Goal: Task Accomplishment & Management: Complete application form

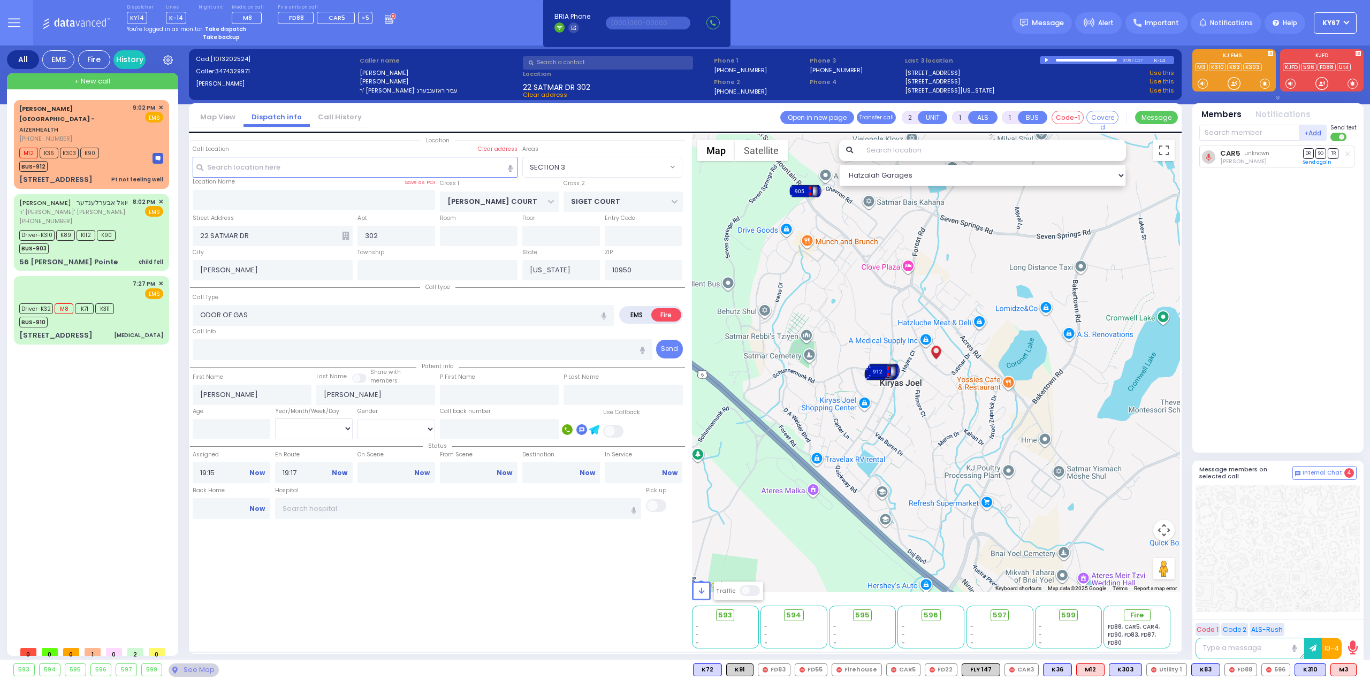
select select "SECTION 3"
select select
click at [24, 23] on button at bounding box center [14, 22] width 39 height 45
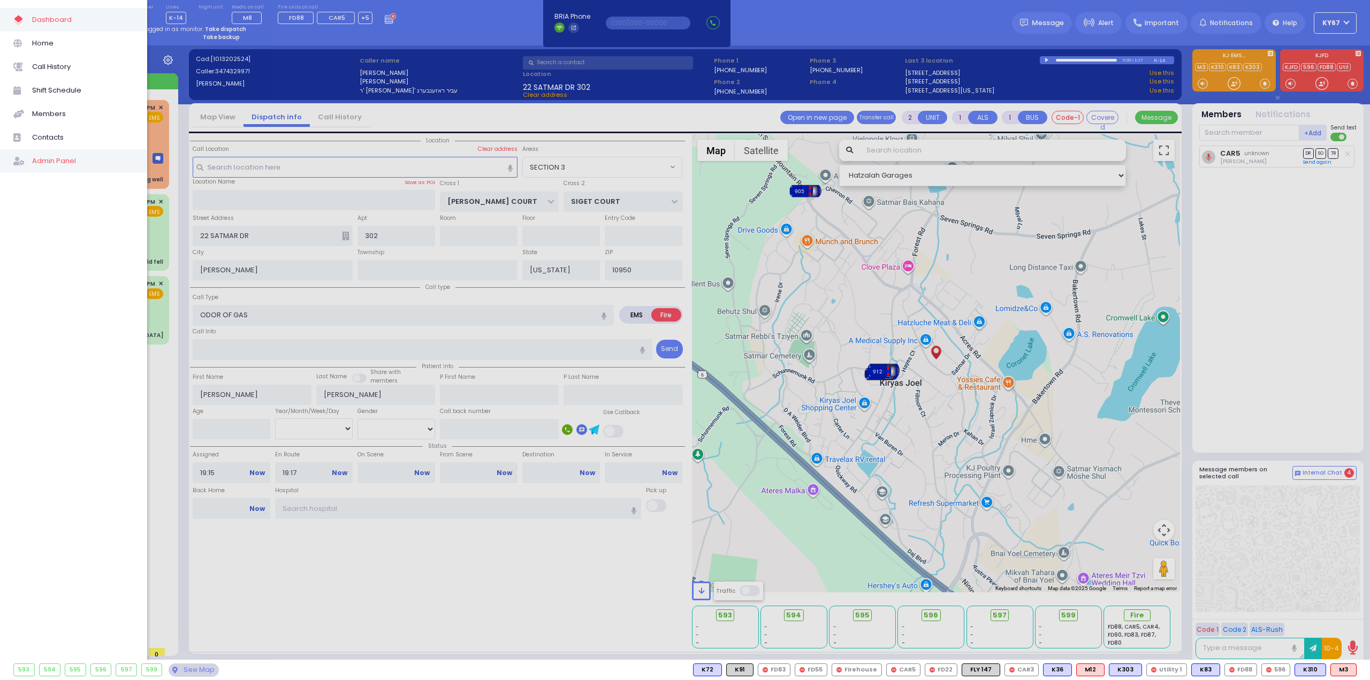
click at [66, 162] on span "Admin Panel" at bounding box center [83, 161] width 102 height 14
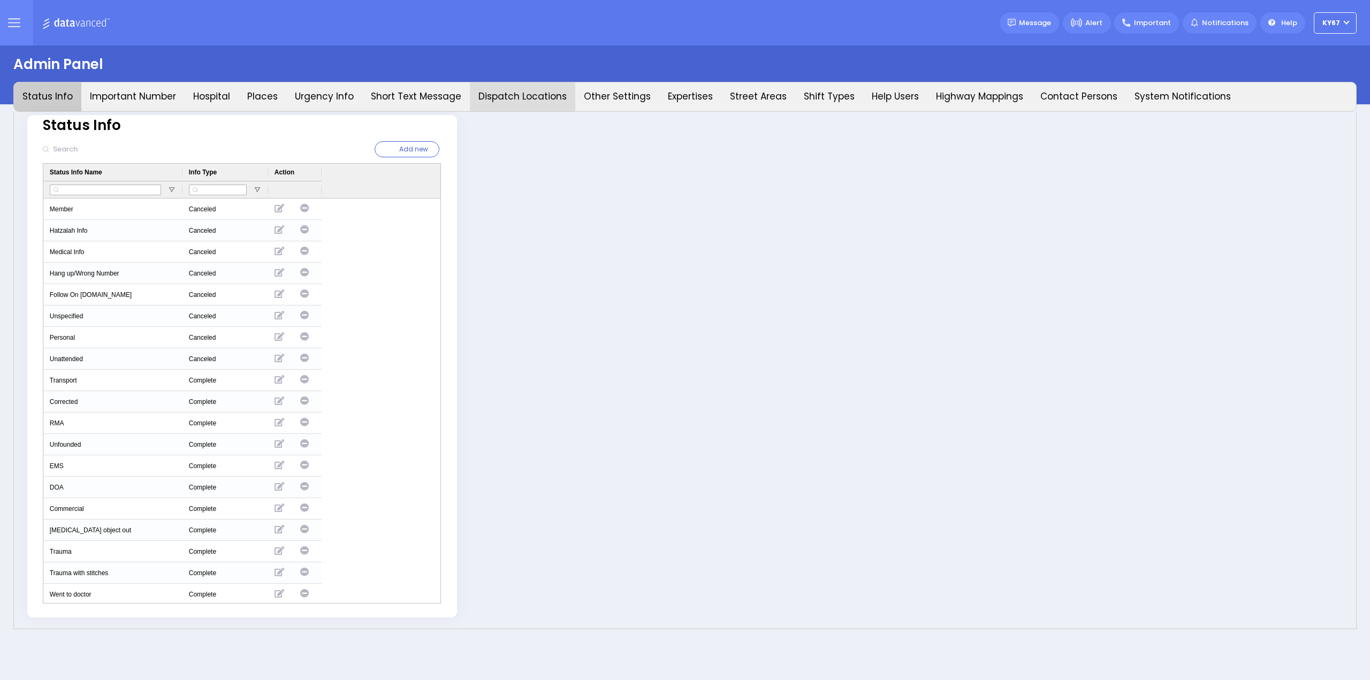
type input "Ky67"
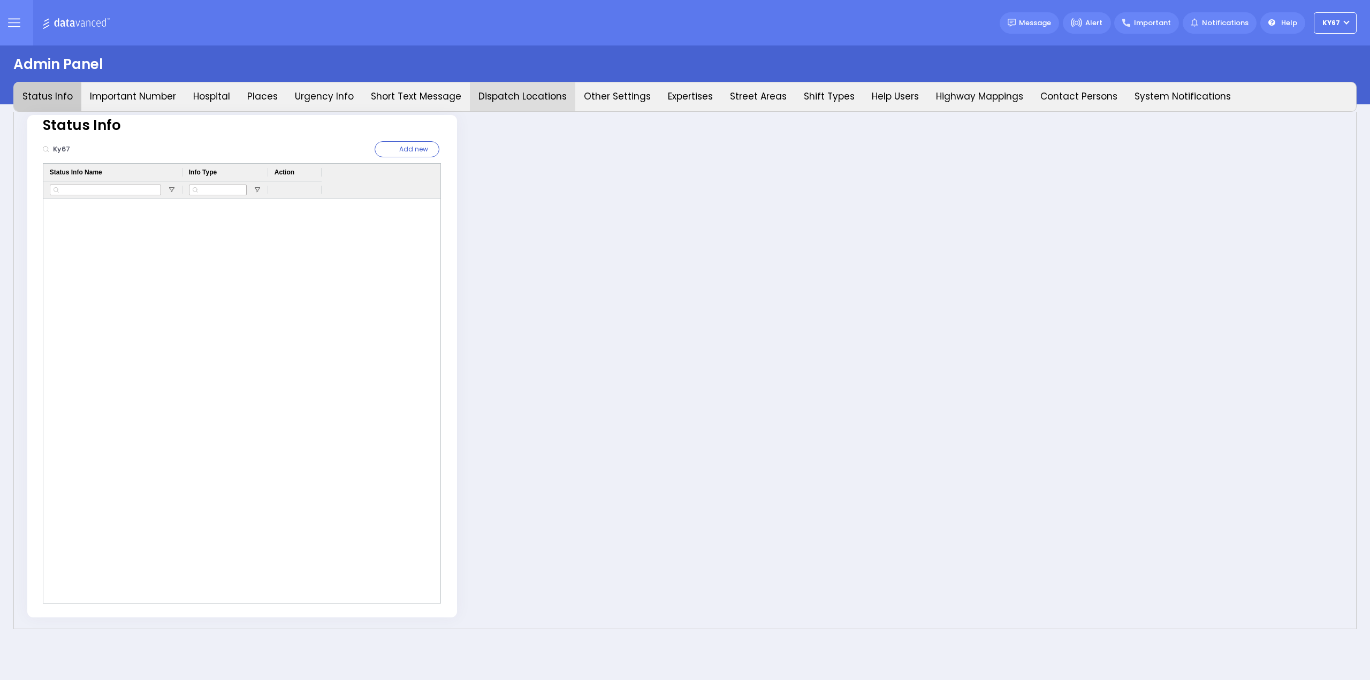
click at [530, 95] on button "Dispatch Locations" at bounding box center [522, 96] width 105 height 29
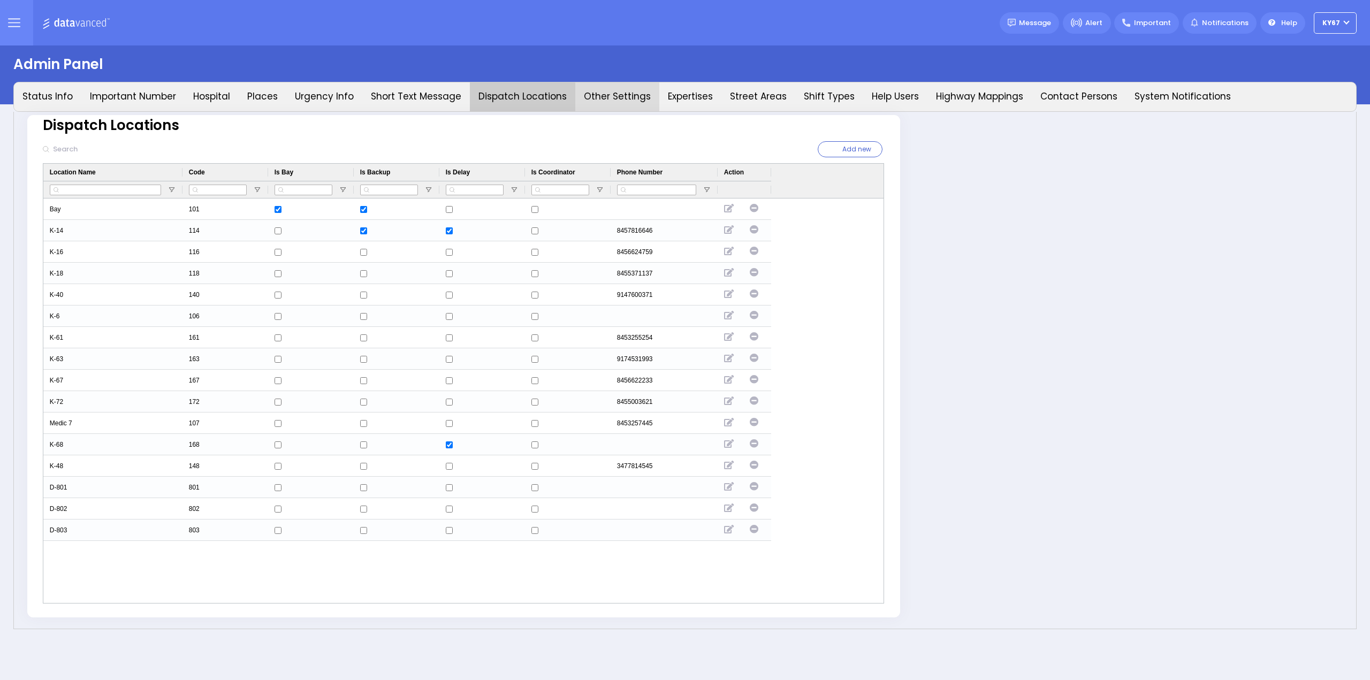
click at [621, 95] on button "Other Settings" at bounding box center [617, 96] width 84 height 29
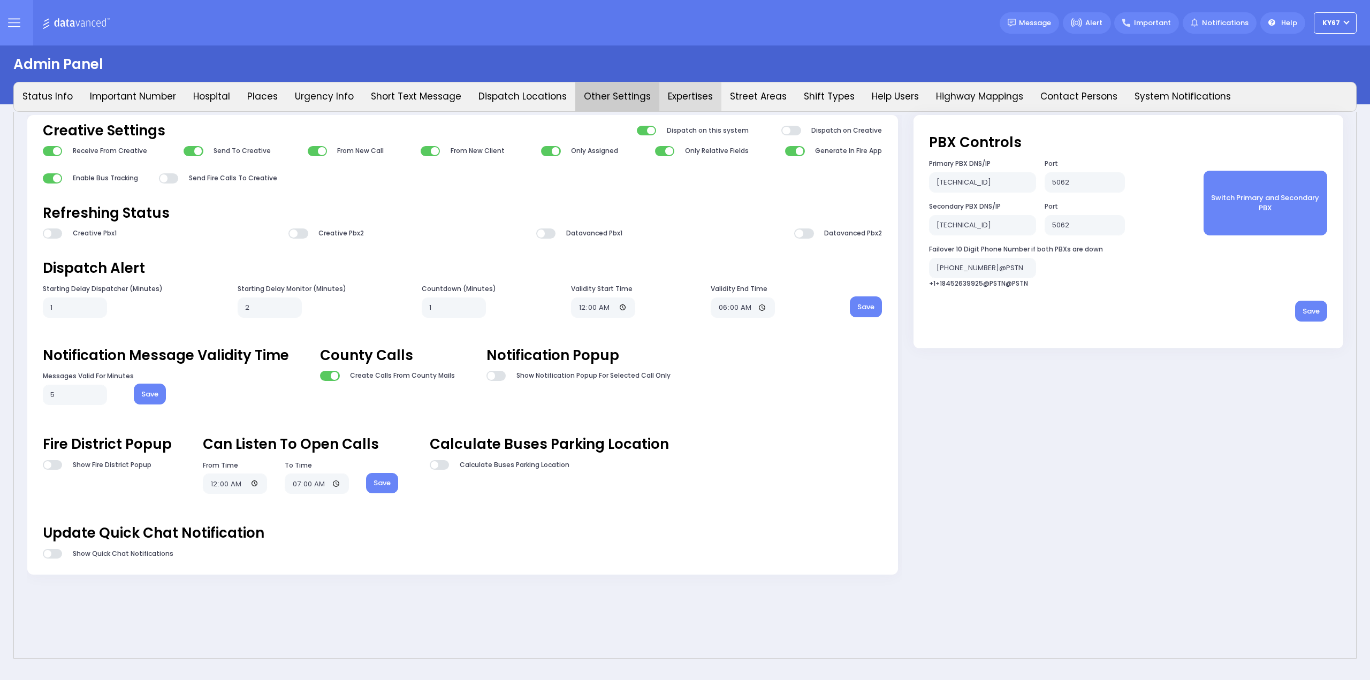
click at [683, 97] on button "Expertises" at bounding box center [690, 96] width 62 height 29
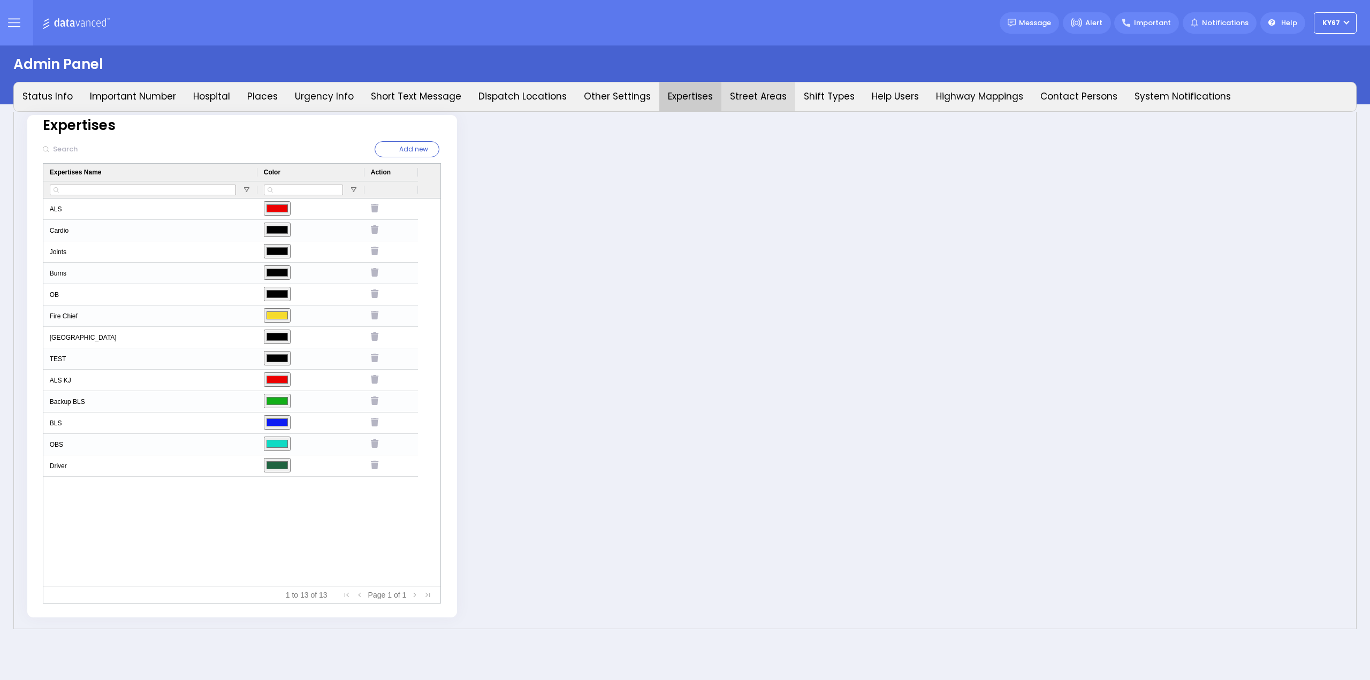
click at [723, 98] on button "Street Areas" at bounding box center [758, 96] width 74 height 29
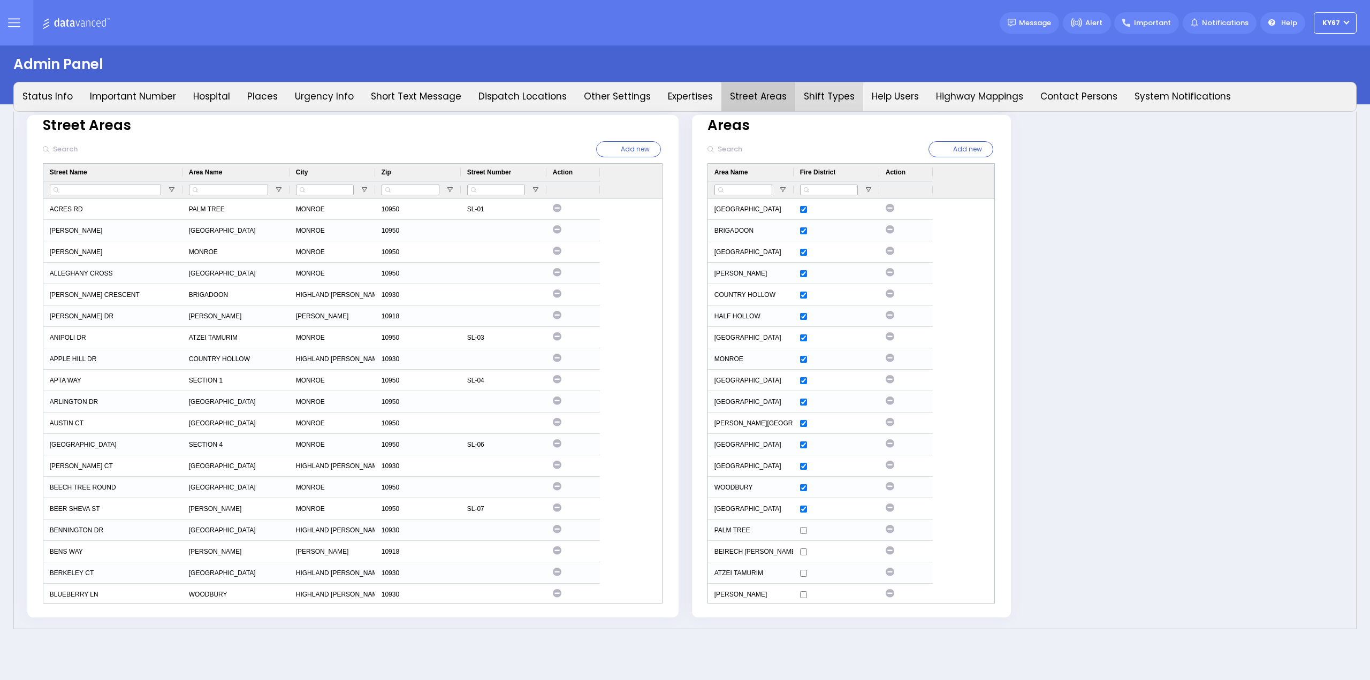
click at [800, 89] on button "Shift Types" at bounding box center [829, 96] width 68 height 29
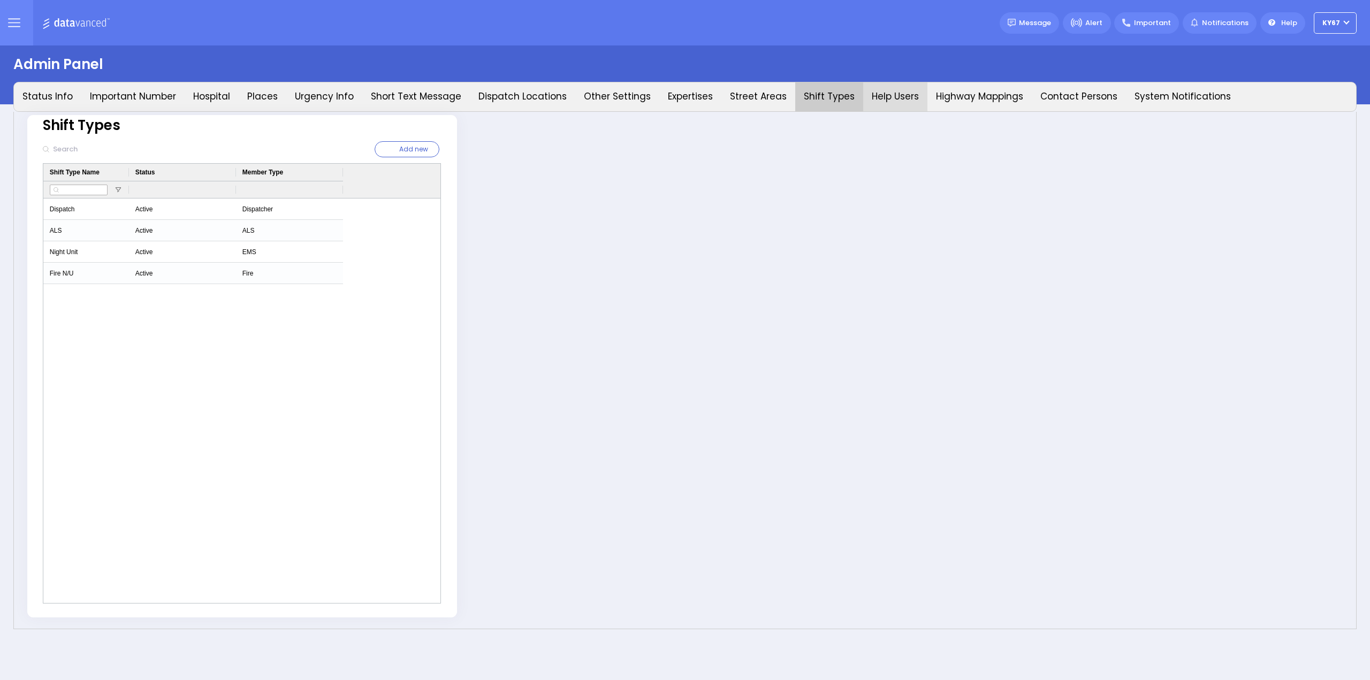
click at [874, 95] on button "Help Users" at bounding box center [895, 96] width 64 height 29
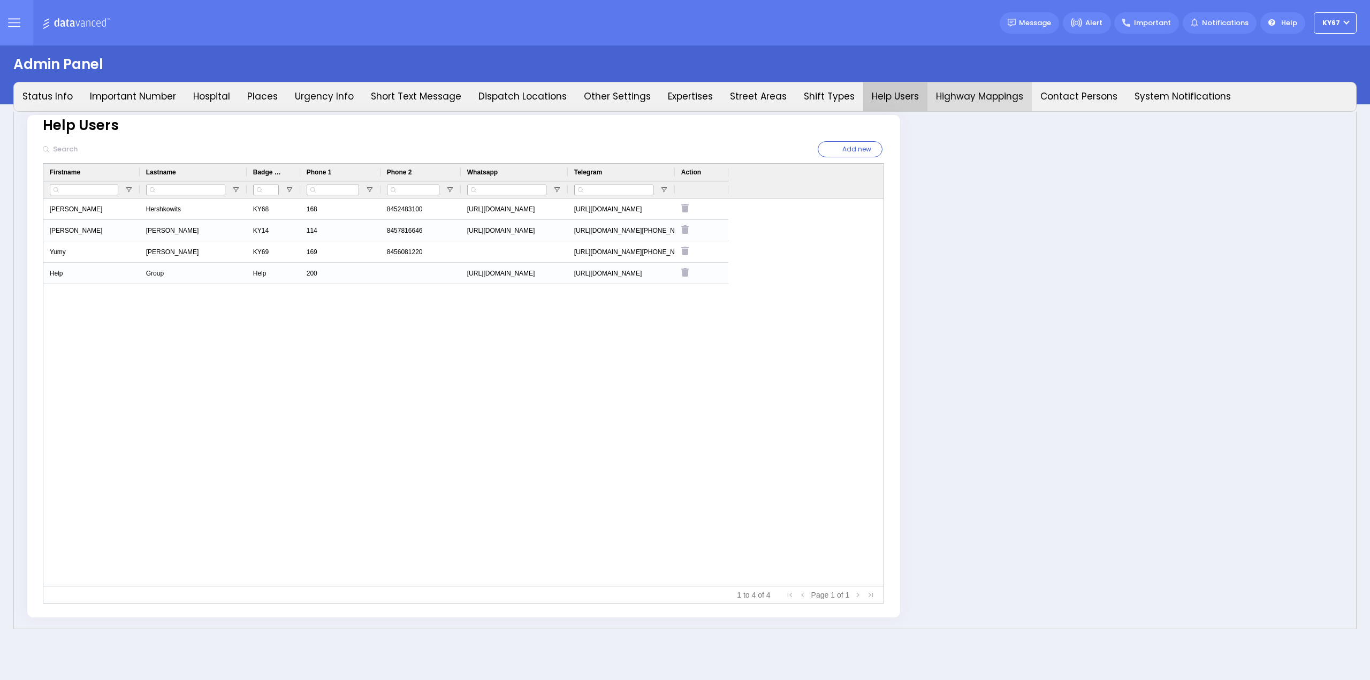
click at [969, 98] on button "Highway Mappings" at bounding box center [979, 96] width 104 height 29
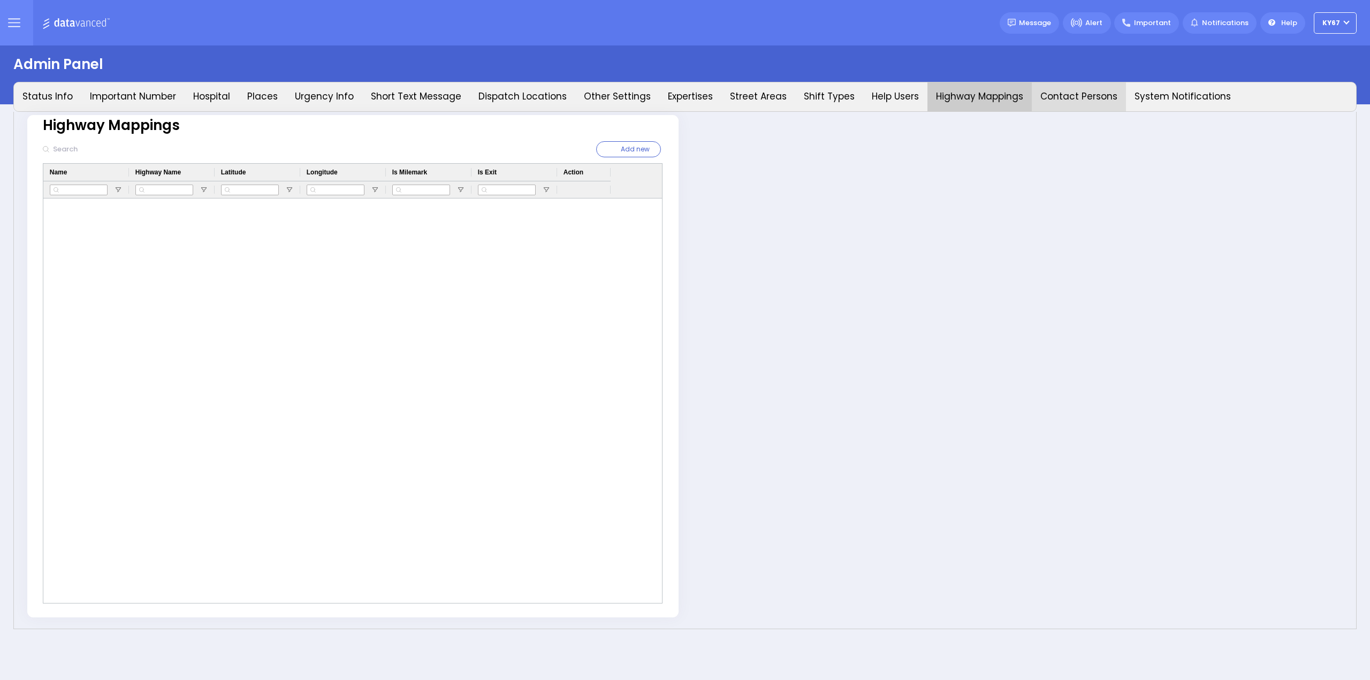
click at [1055, 97] on button "Contact Persons" at bounding box center [1079, 96] width 94 height 29
click at [1133, 93] on button "System Notifications" at bounding box center [1182, 96] width 113 height 29
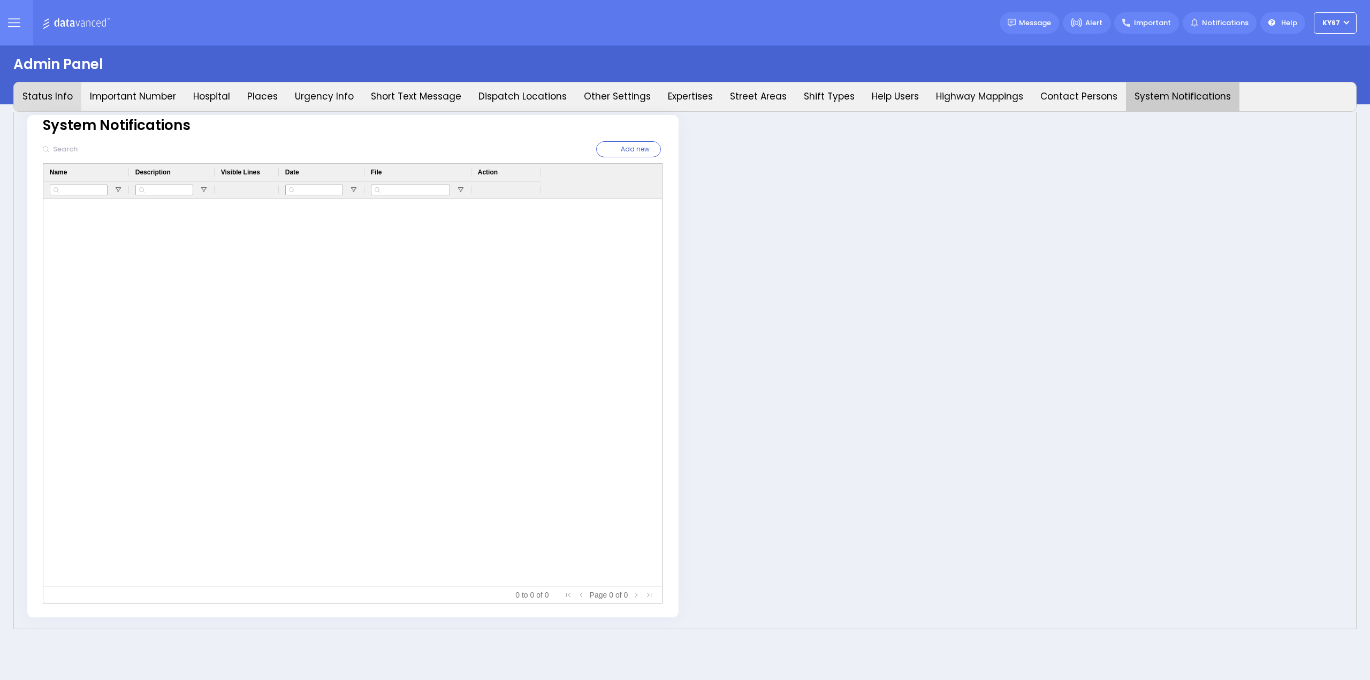
click at [37, 93] on button "Status Info" at bounding box center [47, 96] width 67 height 29
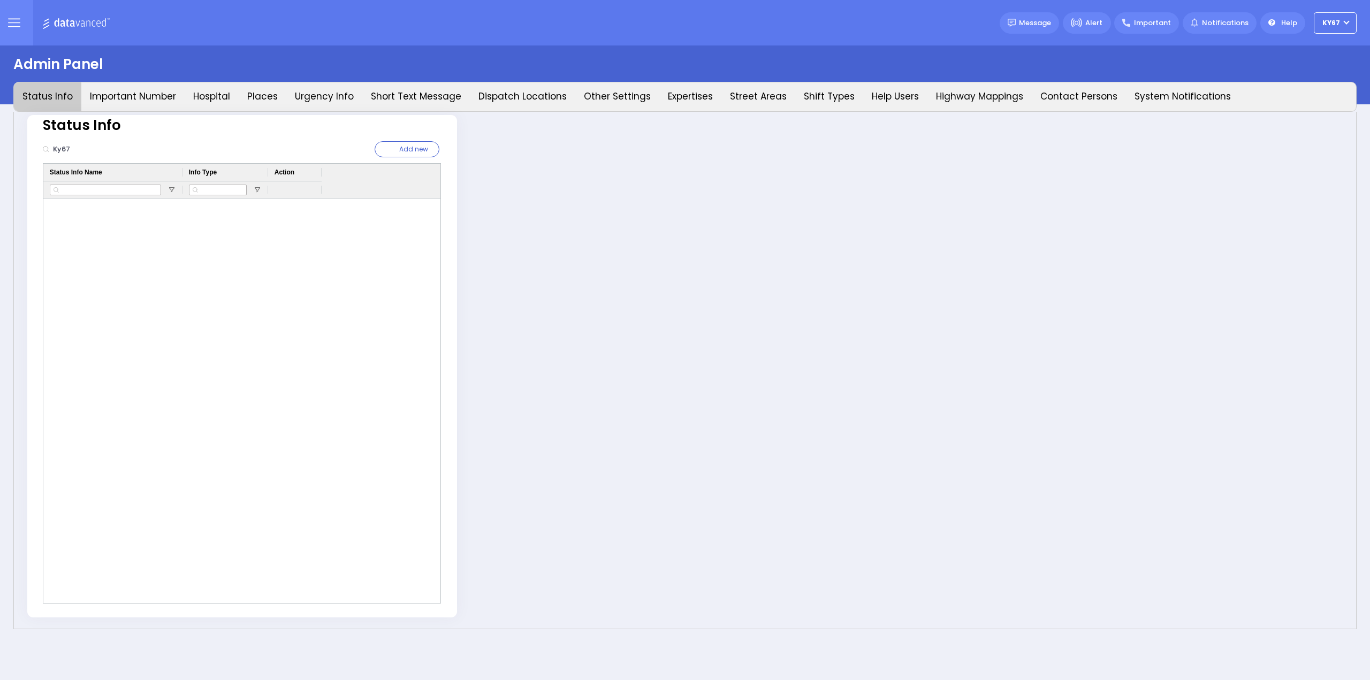
click at [6, 27] on button at bounding box center [14, 22] width 39 height 45
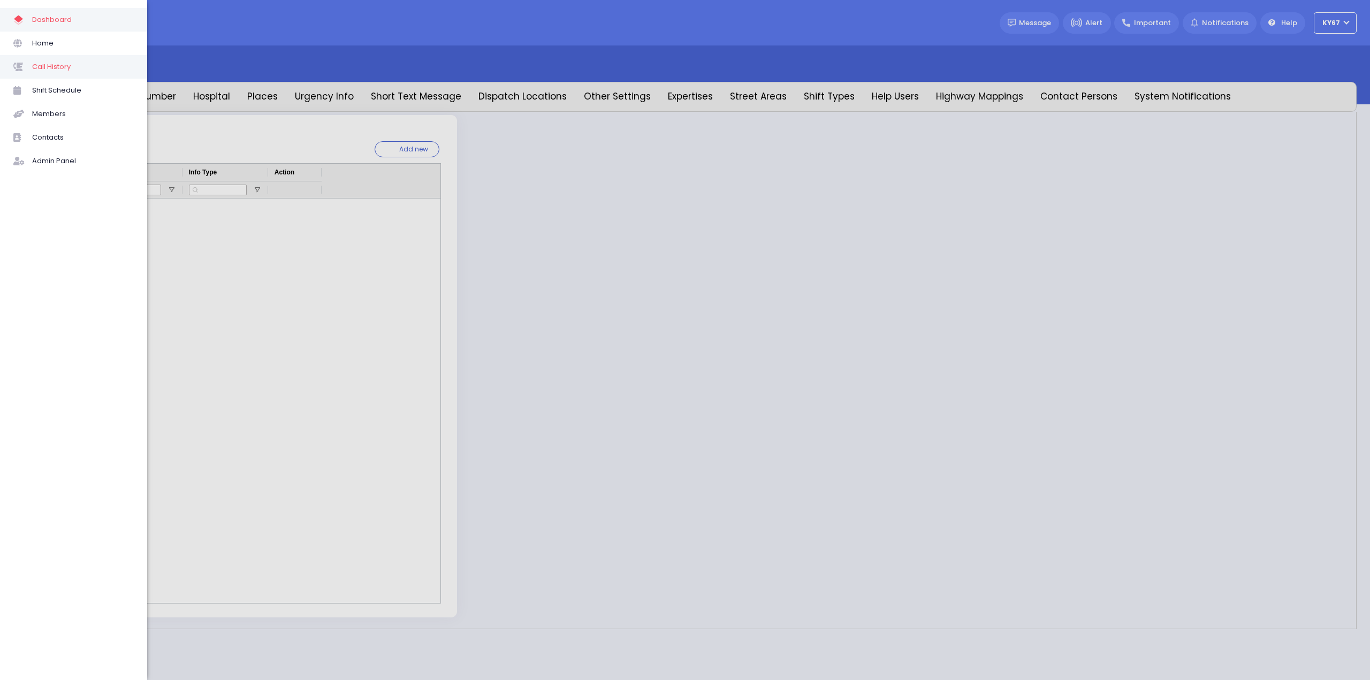
click at [65, 72] on span "Call History" at bounding box center [83, 67] width 102 height 14
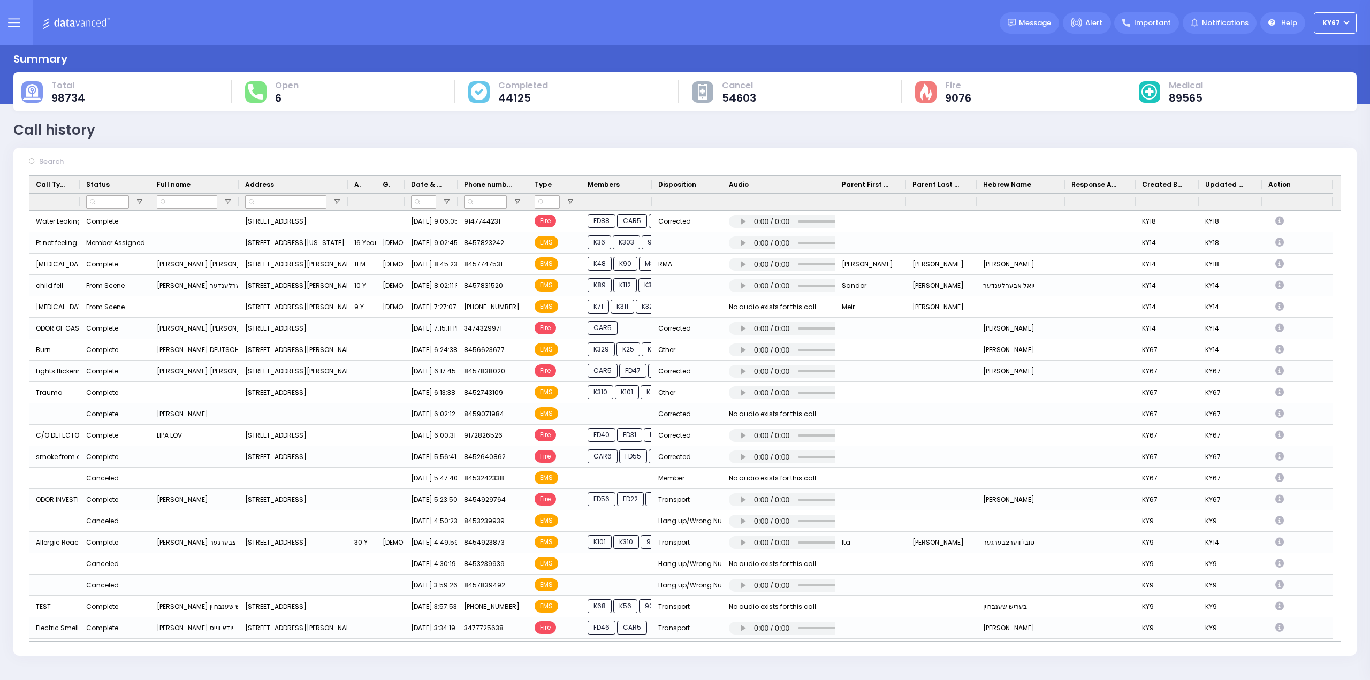
click at [22, 17] on button at bounding box center [14, 22] width 39 height 45
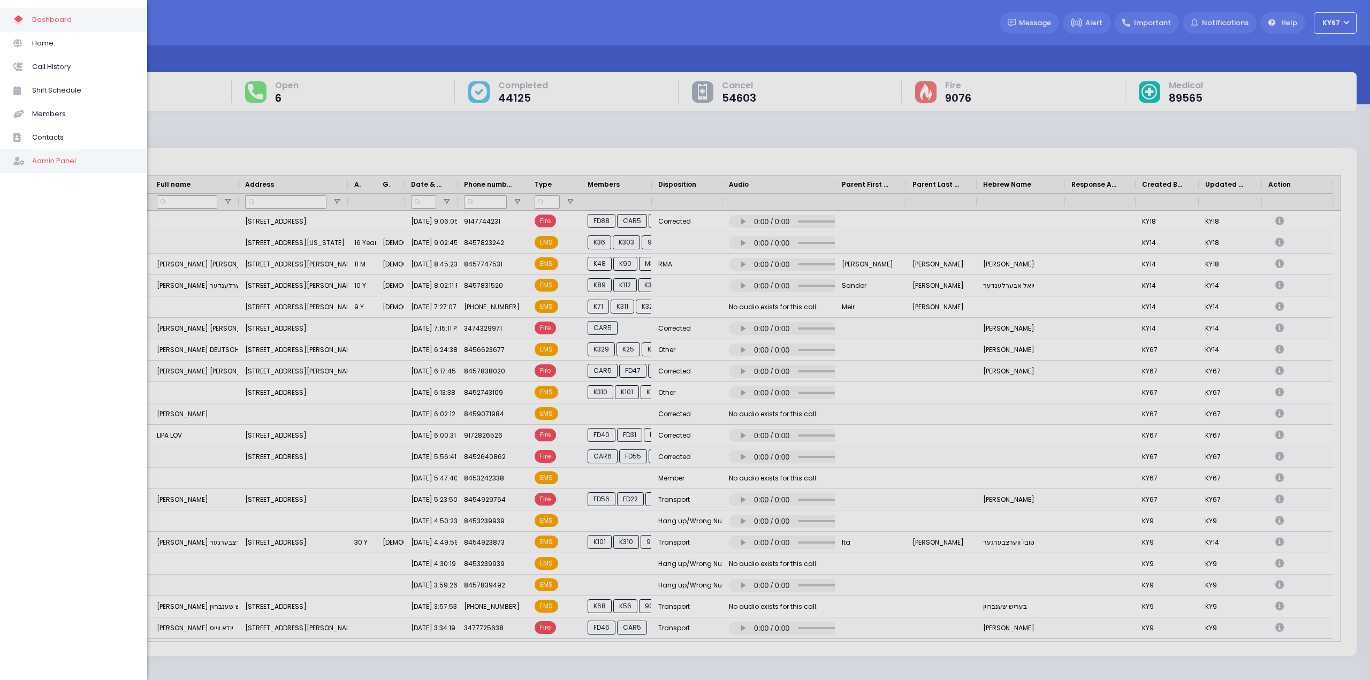
click at [51, 162] on span "Admin Panel" at bounding box center [83, 161] width 102 height 14
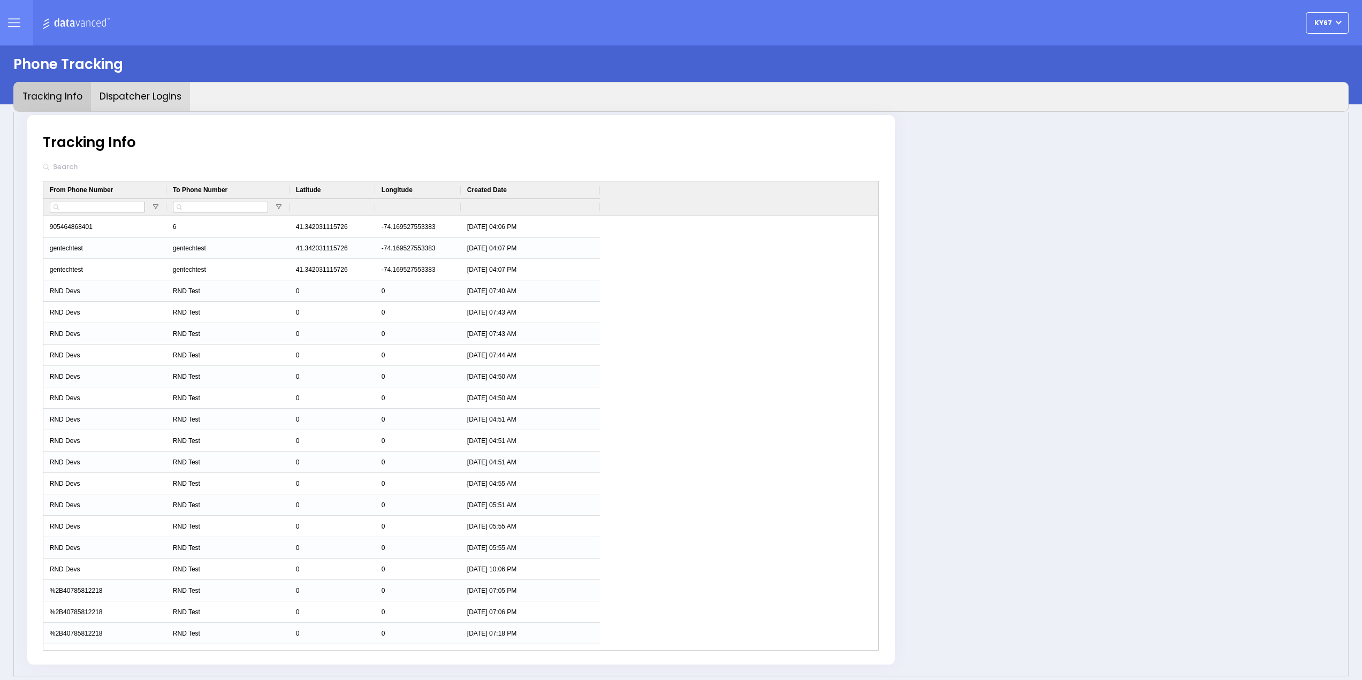
type input "Ky67"
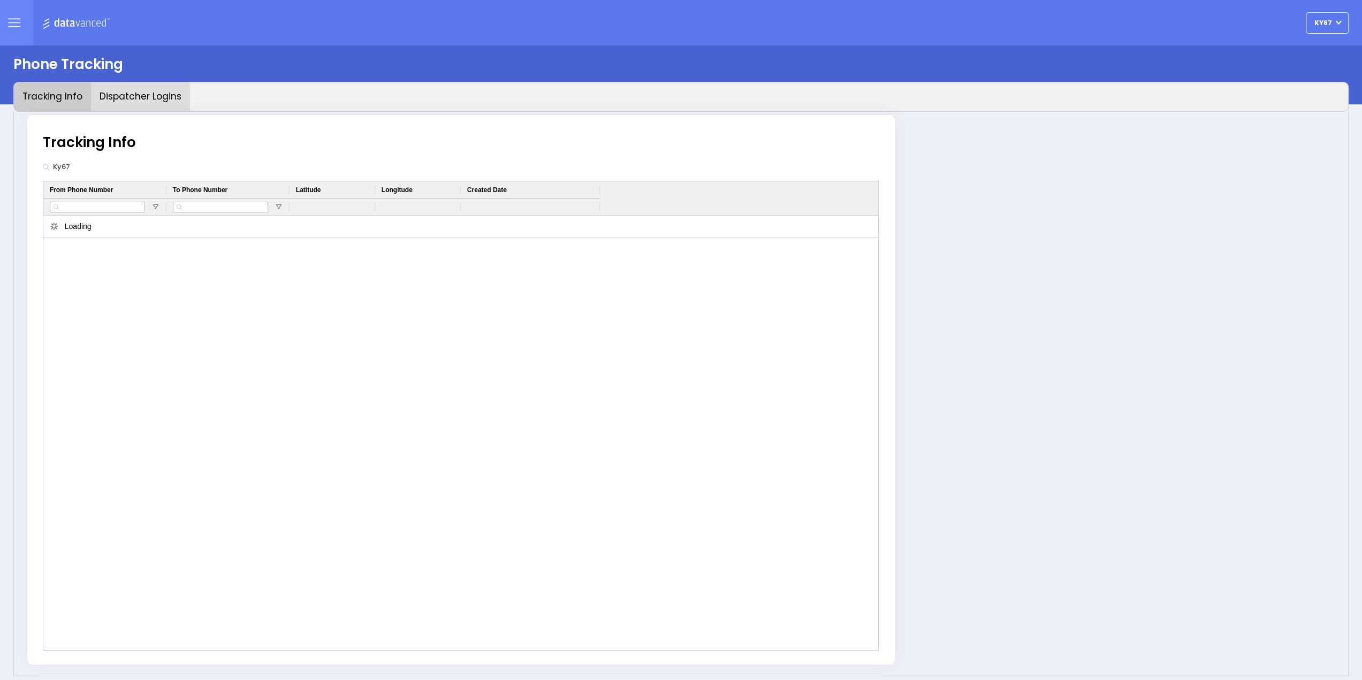
click at [133, 93] on button "Dispatcher Logins" at bounding box center [140, 96] width 99 height 29
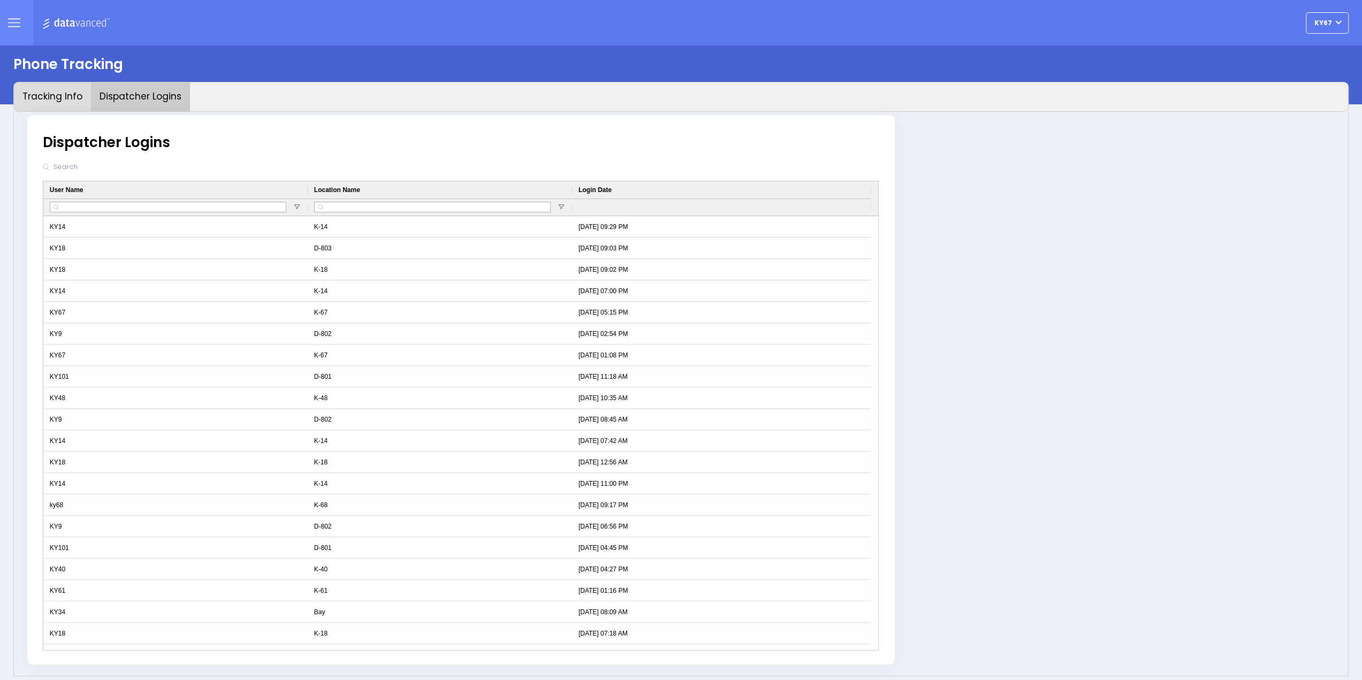
click at [58, 102] on button "Tracking Info" at bounding box center [52, 96] width 77 height 29
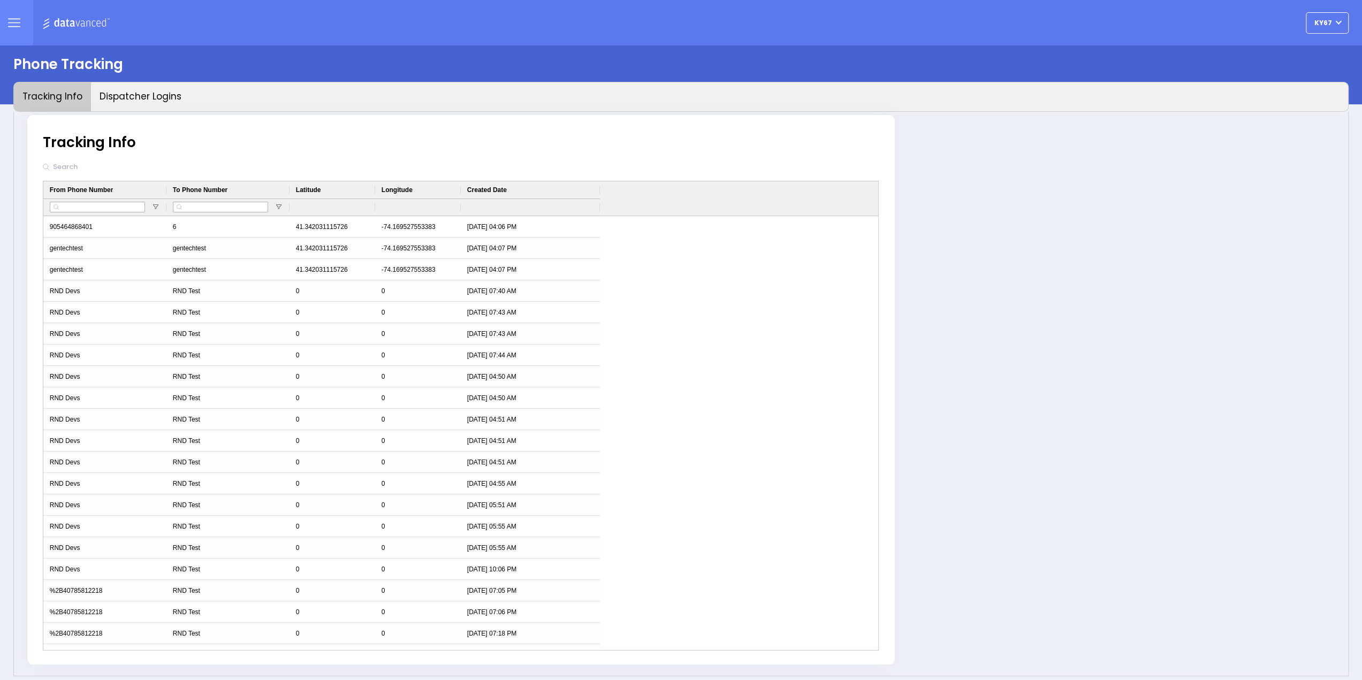
click at [5, 11] on button at bounding box center [14, 22] width 39 height 45
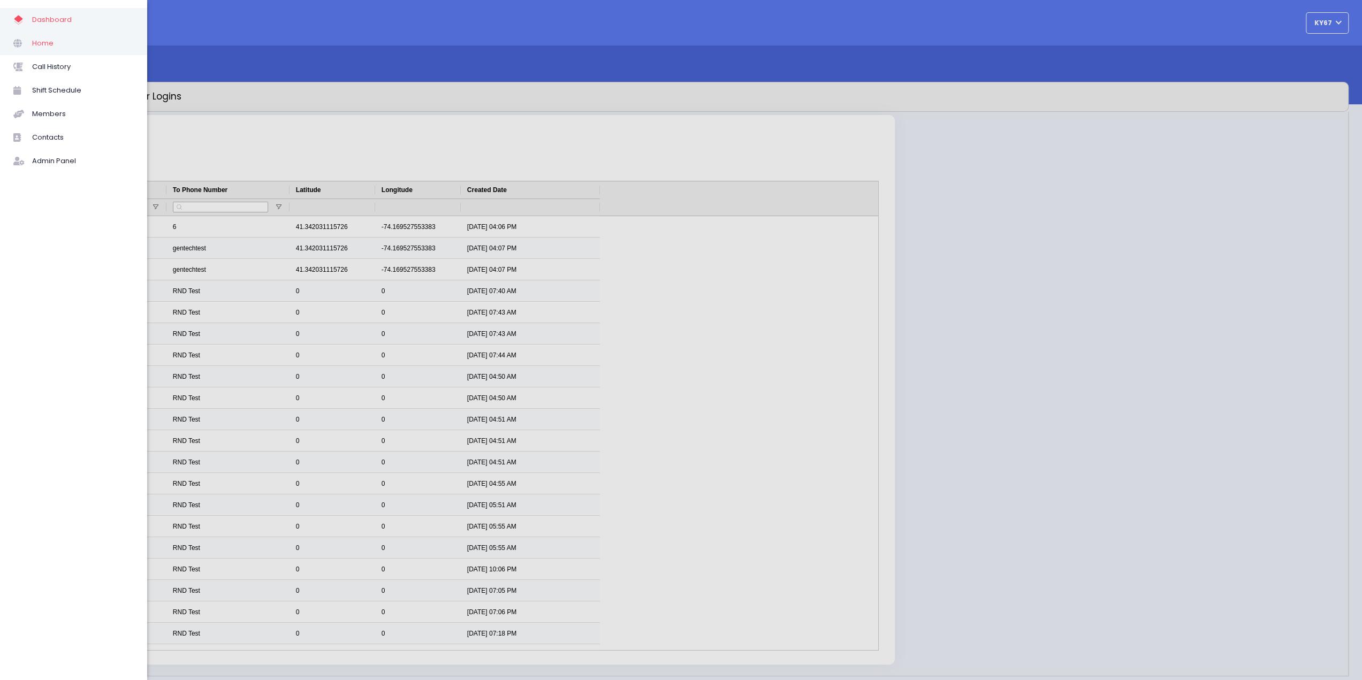
click at [36, 39] on span "Home" at bounding box center [83, 43] width 102 height 14
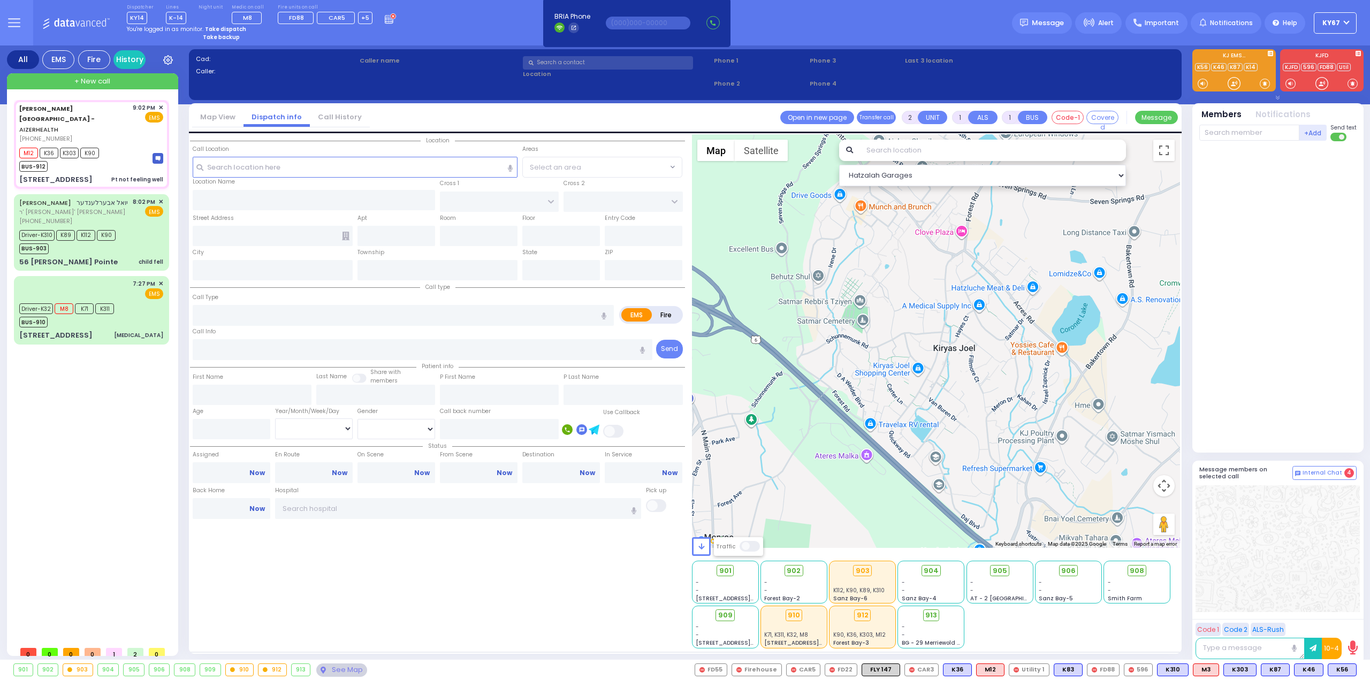
type input "6"
select select
type input "Pt not feeling well"
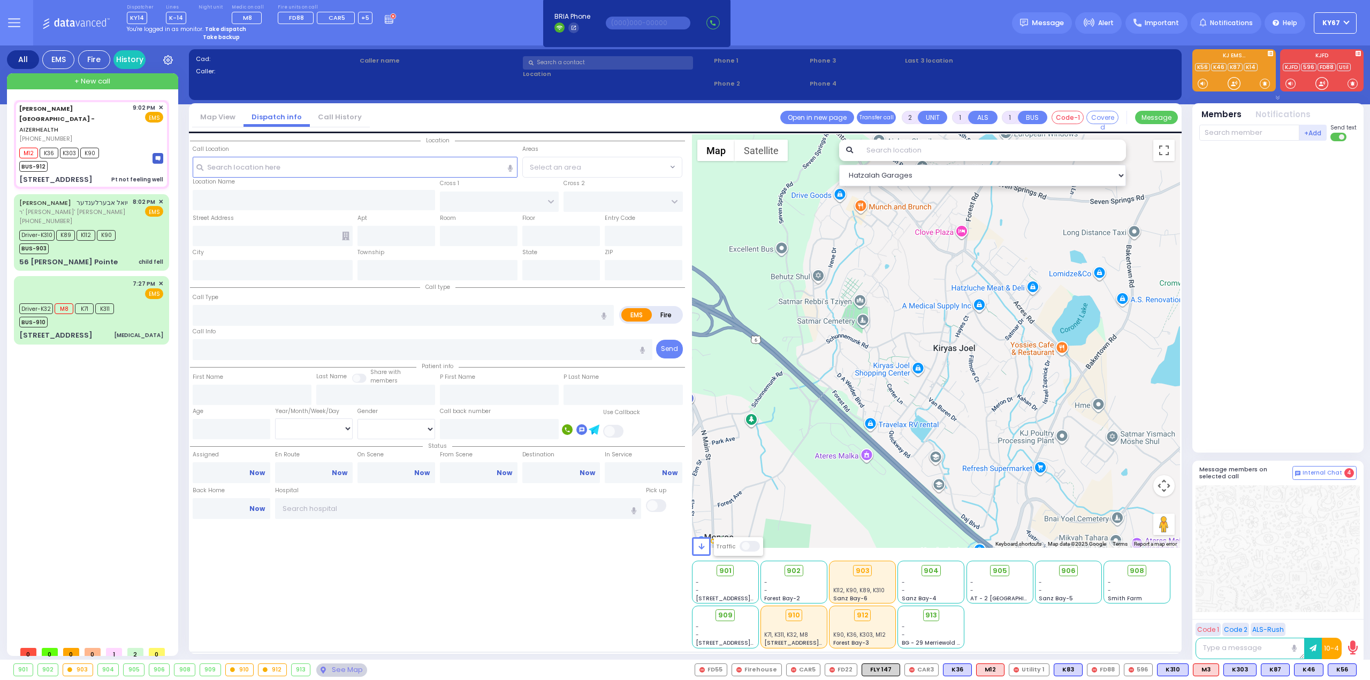
radio input "true"
type input "Unknown"
type input "16"
select select "Year"
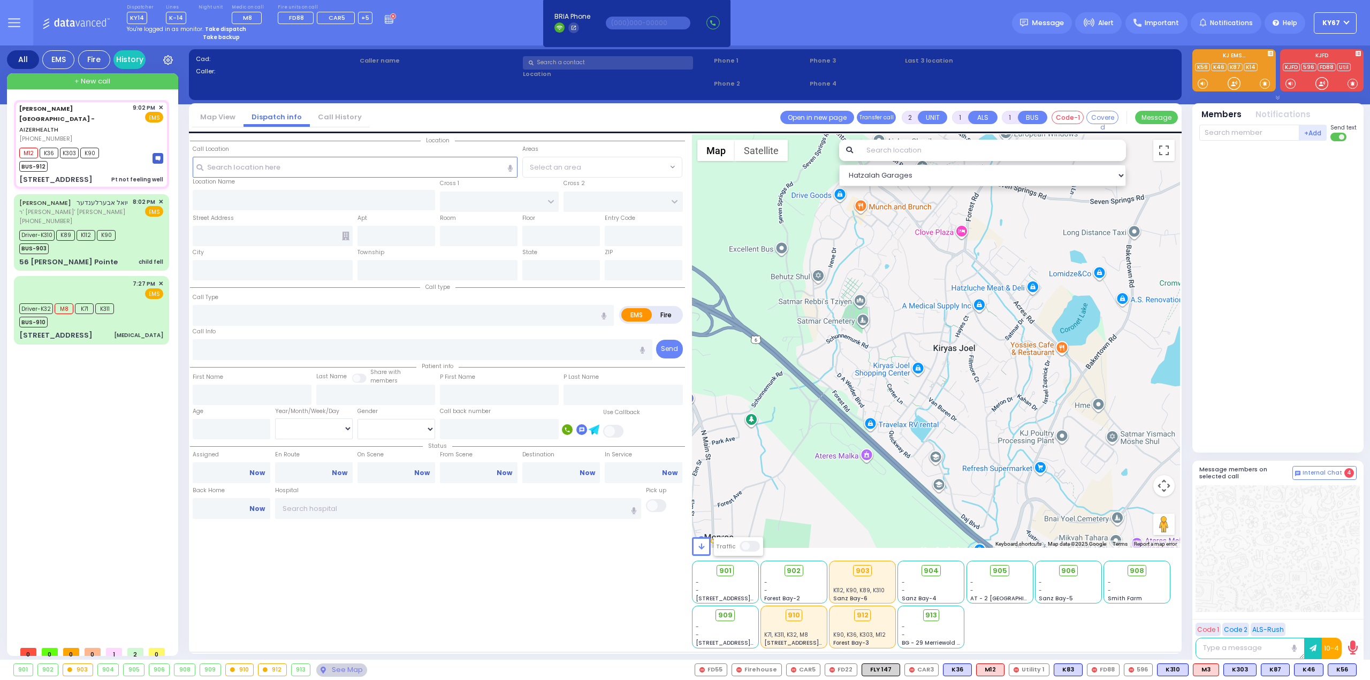
select select "[DEMOGRAPHIC_DATA]"
type input "21:02"
type input "21:07"
type input "21:10"
select select "Hatzalah Garages"
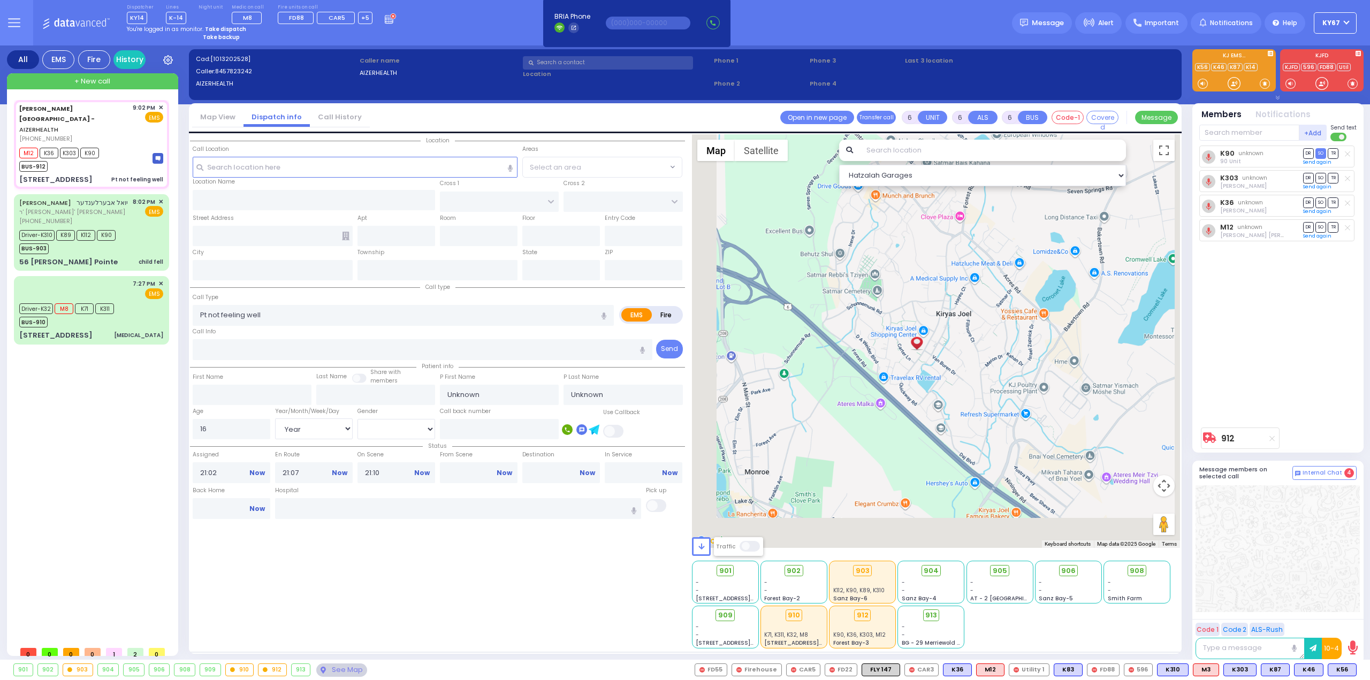
select select
radio input "true"
select select "Year"
select select "[DEMOGRAPHIC_DATA]"
select select "Hatzalah Garages"
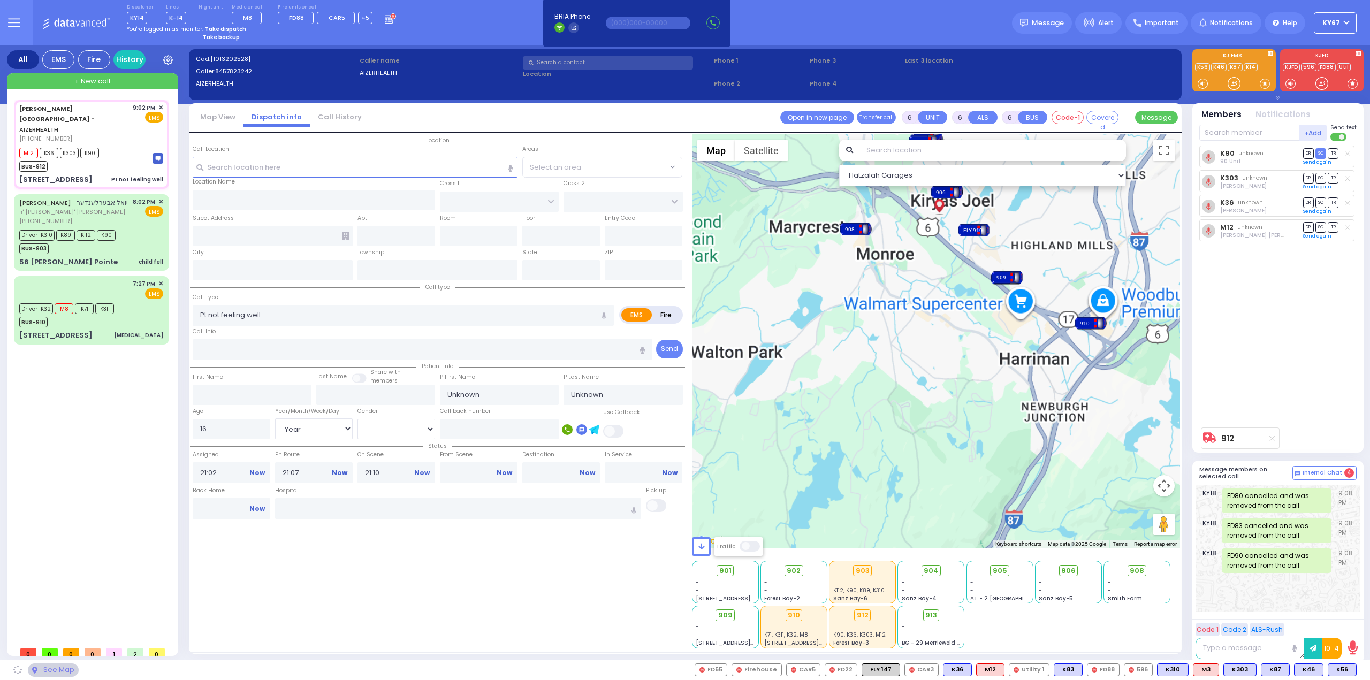
type input "[STREET_ADDRESS]"
type input "Monroe"
type input "[US_STATE]"
type input "10950"
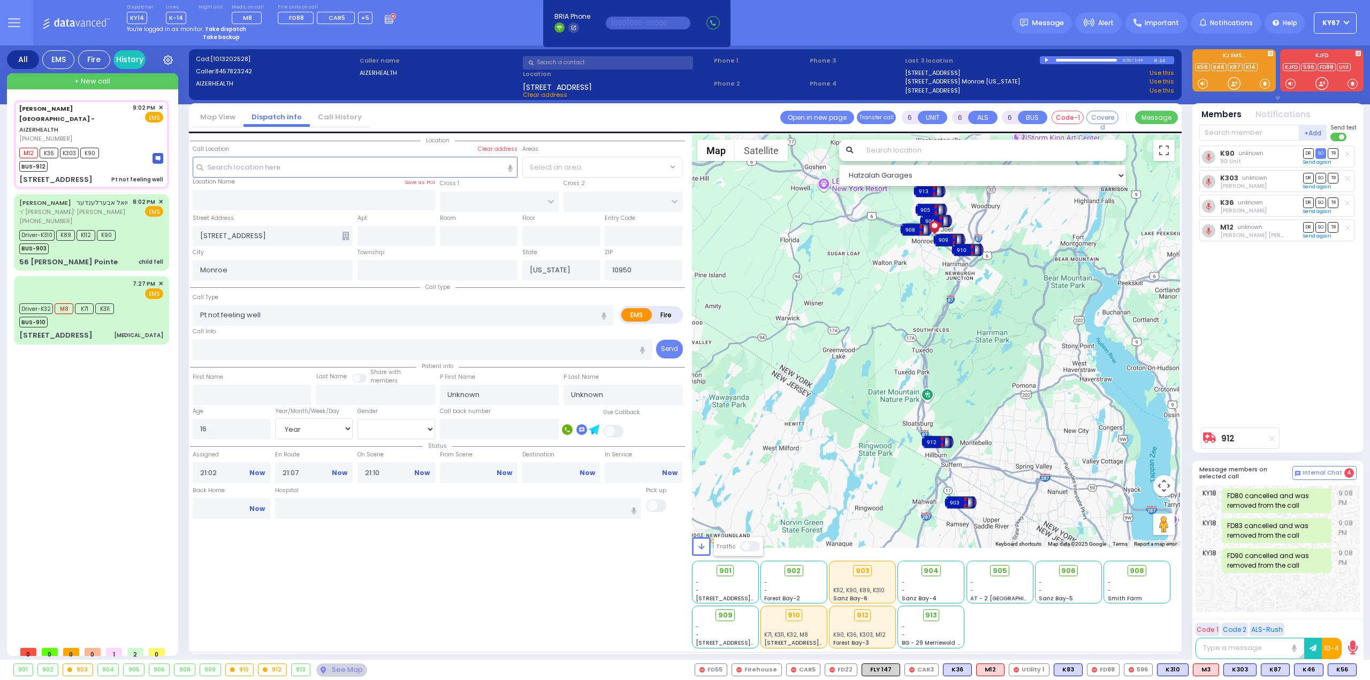
select select
radio input "true"
type input "[PERSON_NAME]"
type input "Silberstein"
select select "Year"
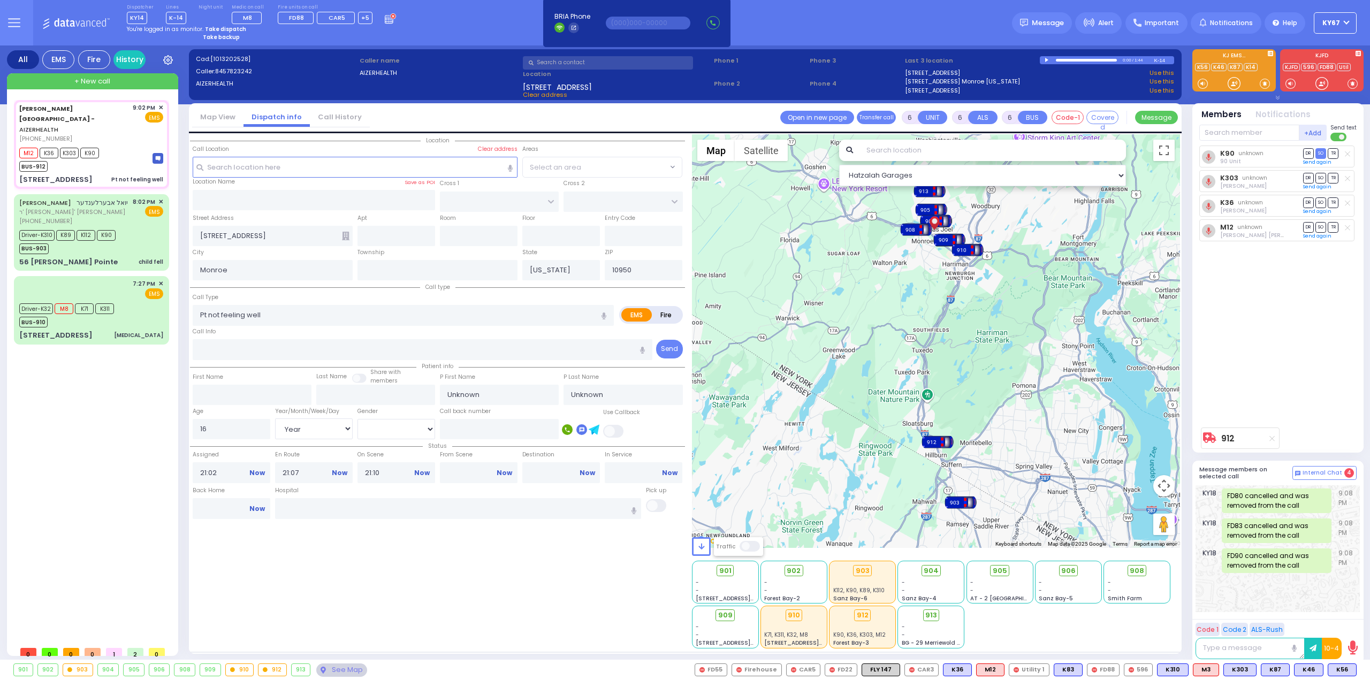
select select "[DEMOGRAPHIC_DATA]"
select select "Hatzalah Garages"
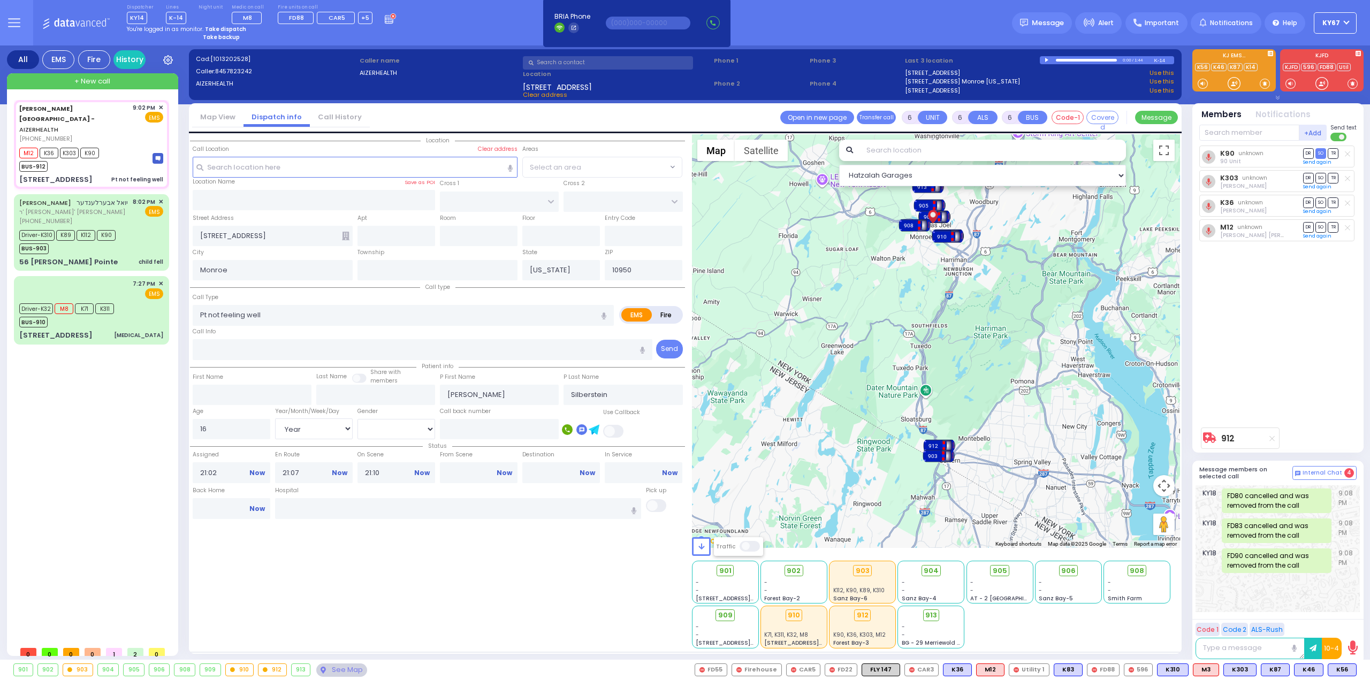
select select
radio input "true"
select select "Year"
select select "[DEMOGRAPHIC_DATA]"
select select "Hatzalah Garages"
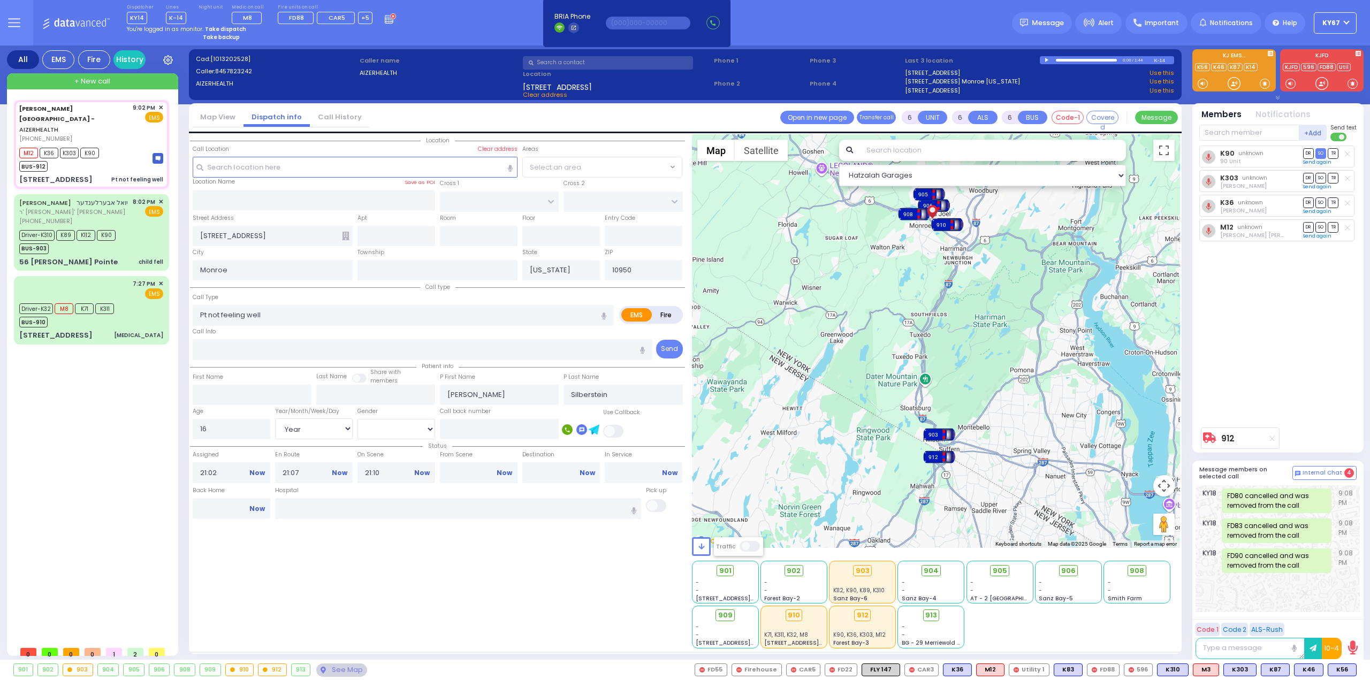
select select
radio input "true"
select select "Year"
select select "[DEMOGRAPHIC_DATA]"
select select "Hatzalah Garages"
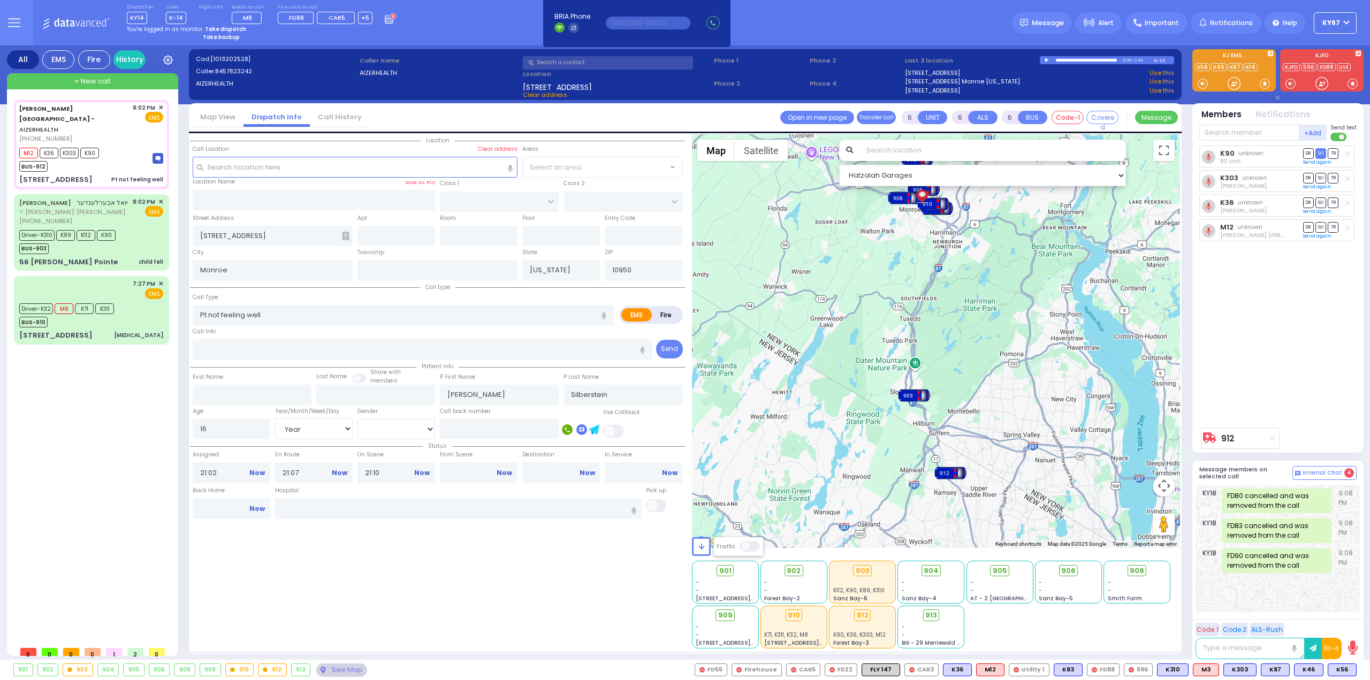
select select
radio input "true"
select select "Year"
select select "[DEMOGRAPHIC_DATA]"
select select "Hatzalah Garages"
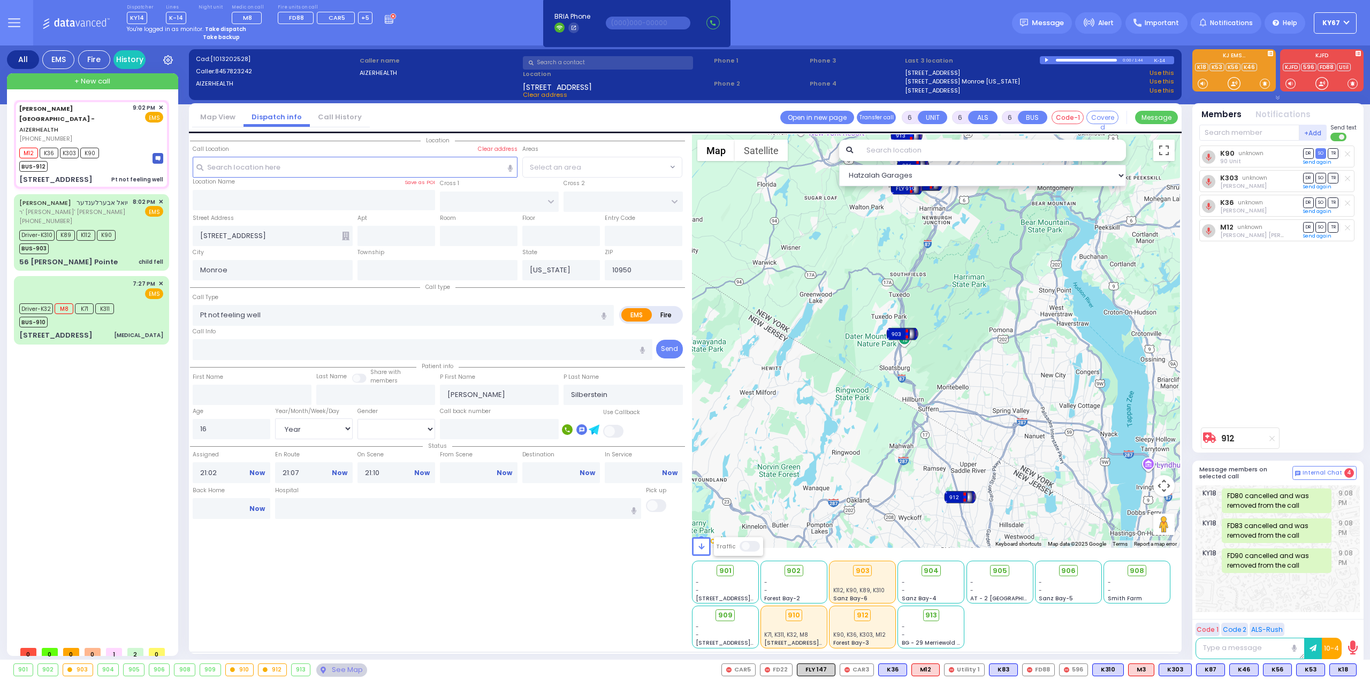
select select
radio input "true"
select select "Year"
select select "[DEMOGRAPHIC_DATA]"
select select "Hatzalah Garages"
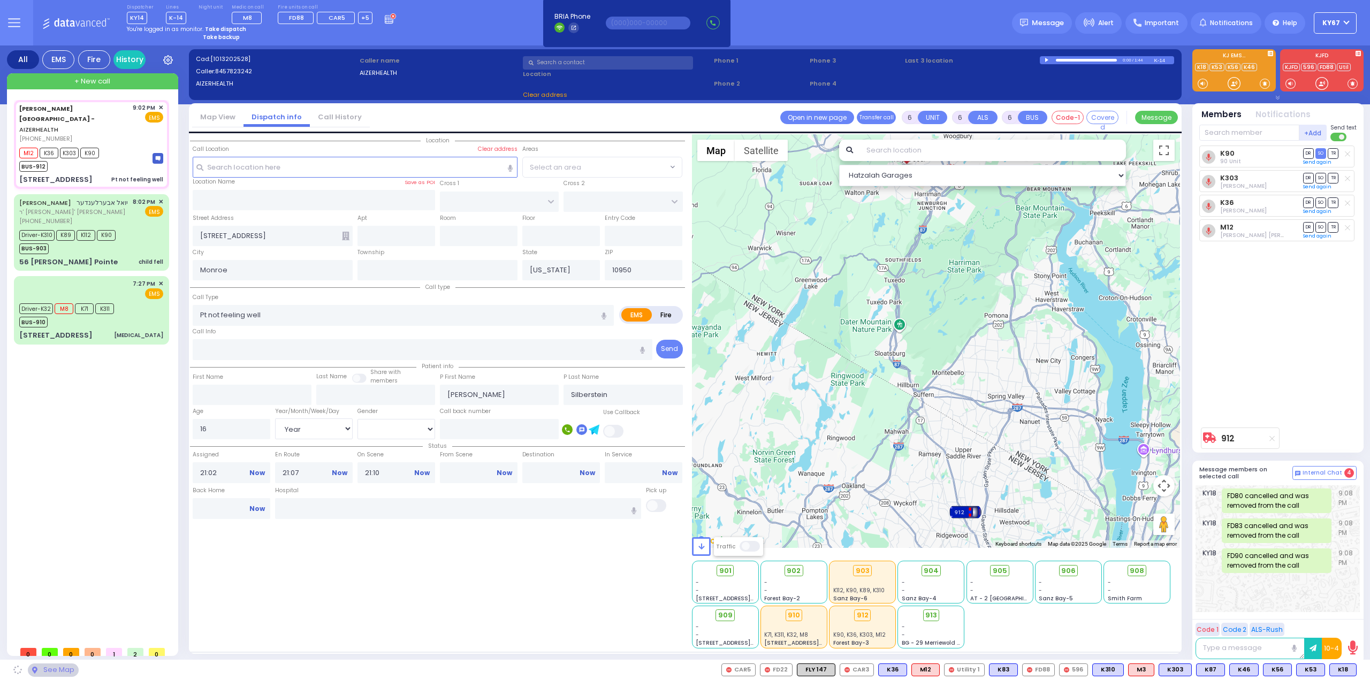
select select
radio input "true"
select select "Year"
select select "[DEMOGRAPHIC_DATA]"
select select "Hatzalah Garages"
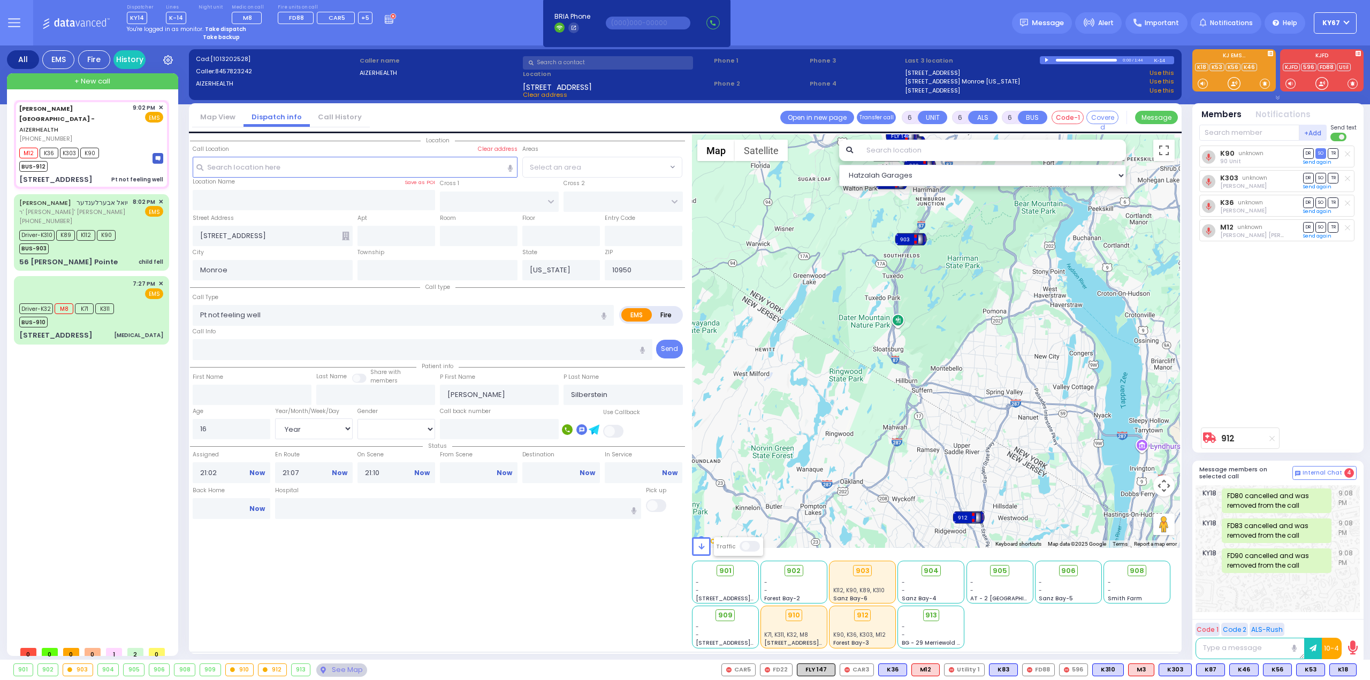
select select
radio input "true"
select select "Year"
select select "[DEMOGRAPHIC_DATA]"
select select "Hatzalah Garages"
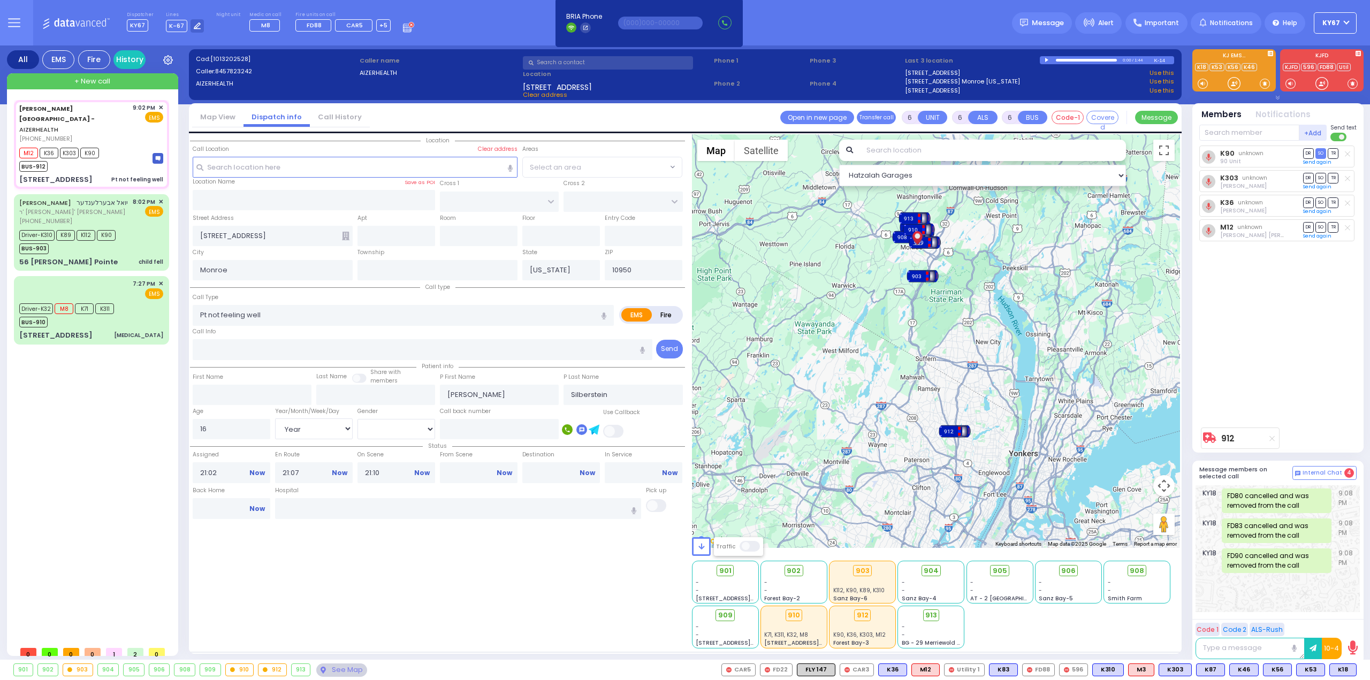
select select
radio input "true"
select select "Year"
select select "[DEMOGRAPHIC_DATA]"
type input "[US_STATE][GEOGRAPHIC_DATA]- [GEOGRAPHIC_DATA] [STREET_ADDRESS][US_STATE]"
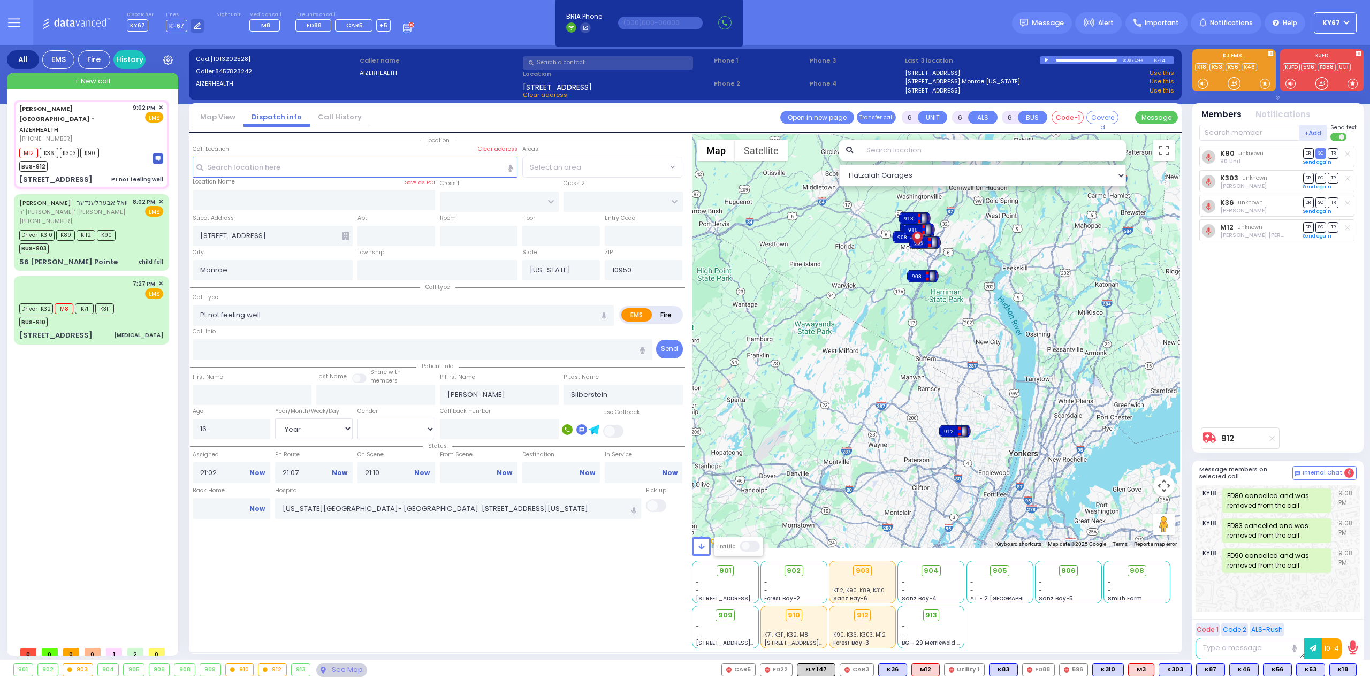
select select "Hatzalah Garages"
select select
radio input "true"
select select "Year"
select select "[DEMOGRAPHIC_DATA]"
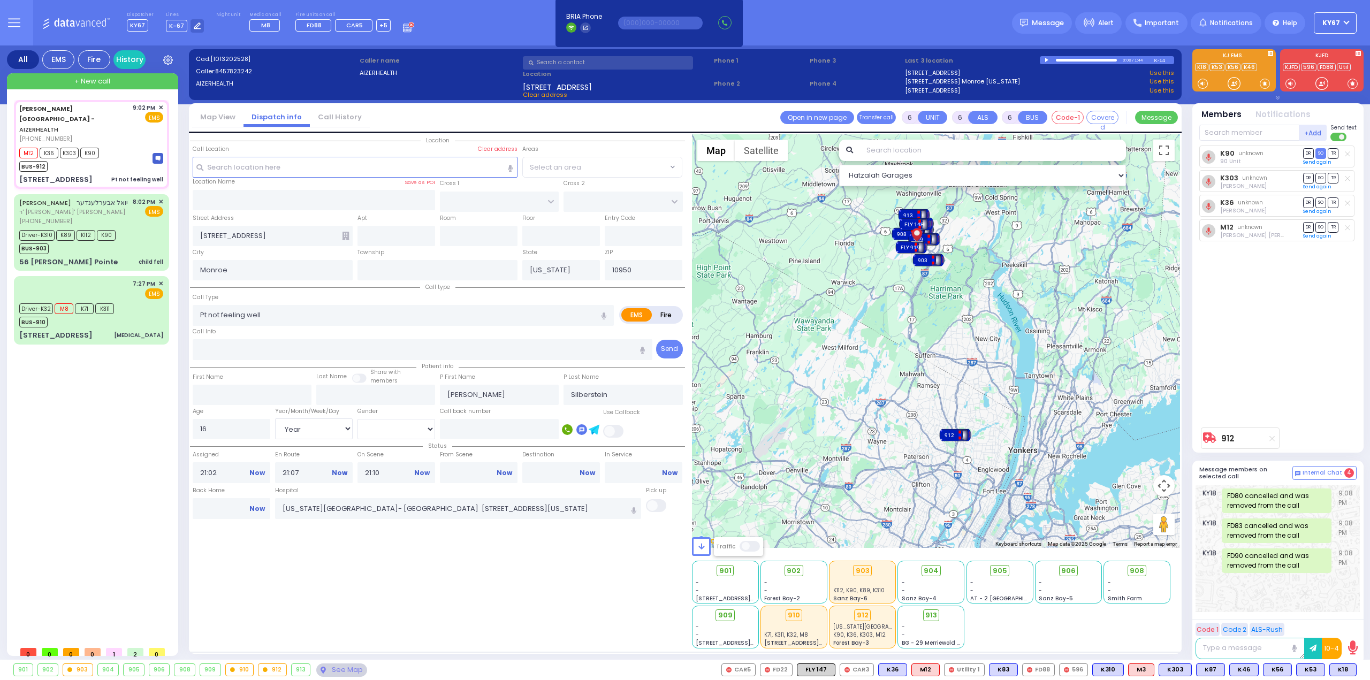
select select "Hatzalah Garages"
select select
radio input "true"
select select "Year"
select select "[DEMOGRAPHIC_DATA]"
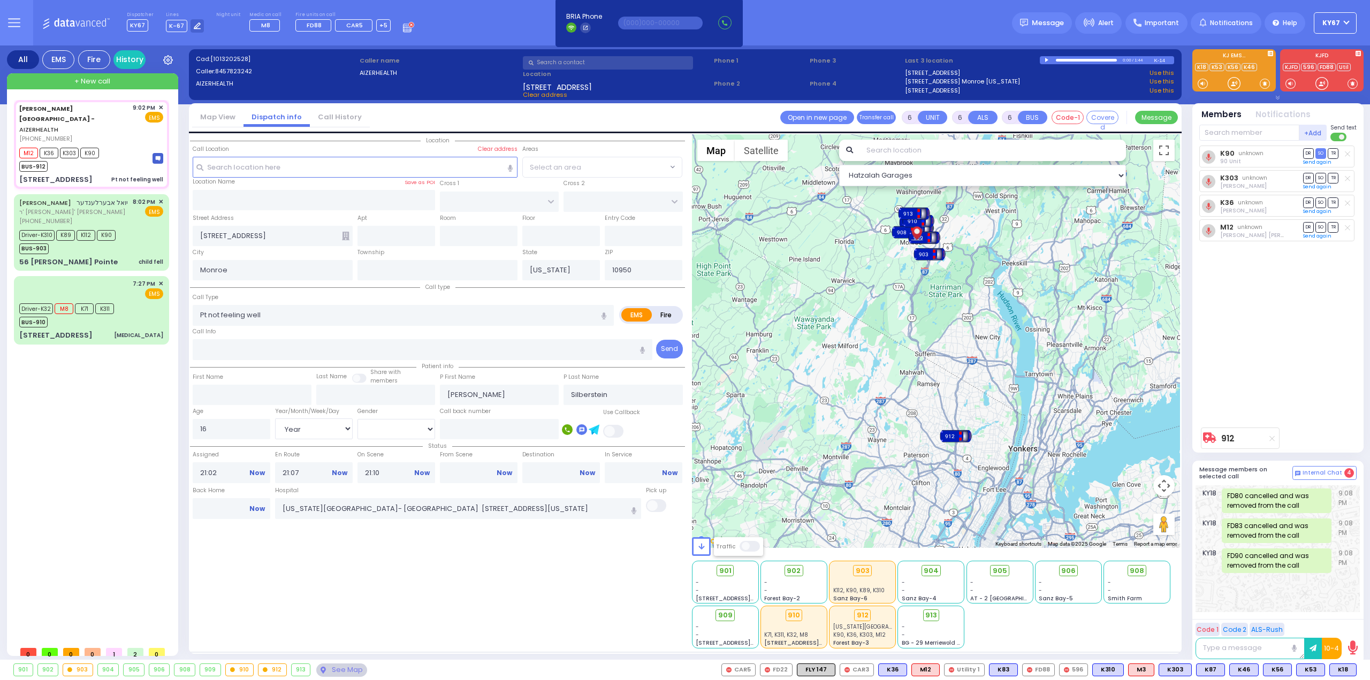
select select "Hatzalah Garages"
